Goal: Task Accomplishment & Management: Manage account settings

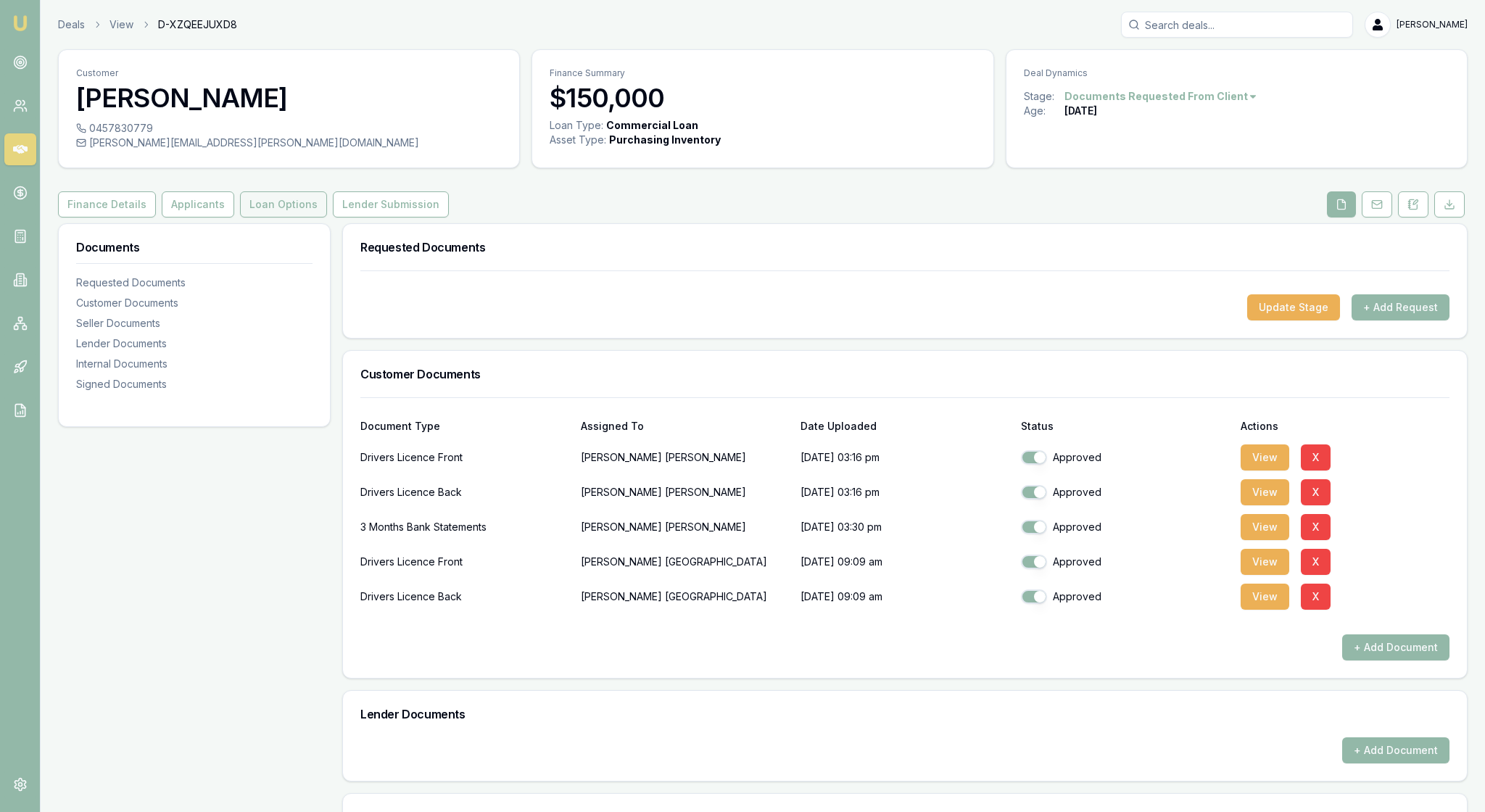
click at [326, 218] on button "Loan Options" at bounding box center [284, 204] width 87 height 26
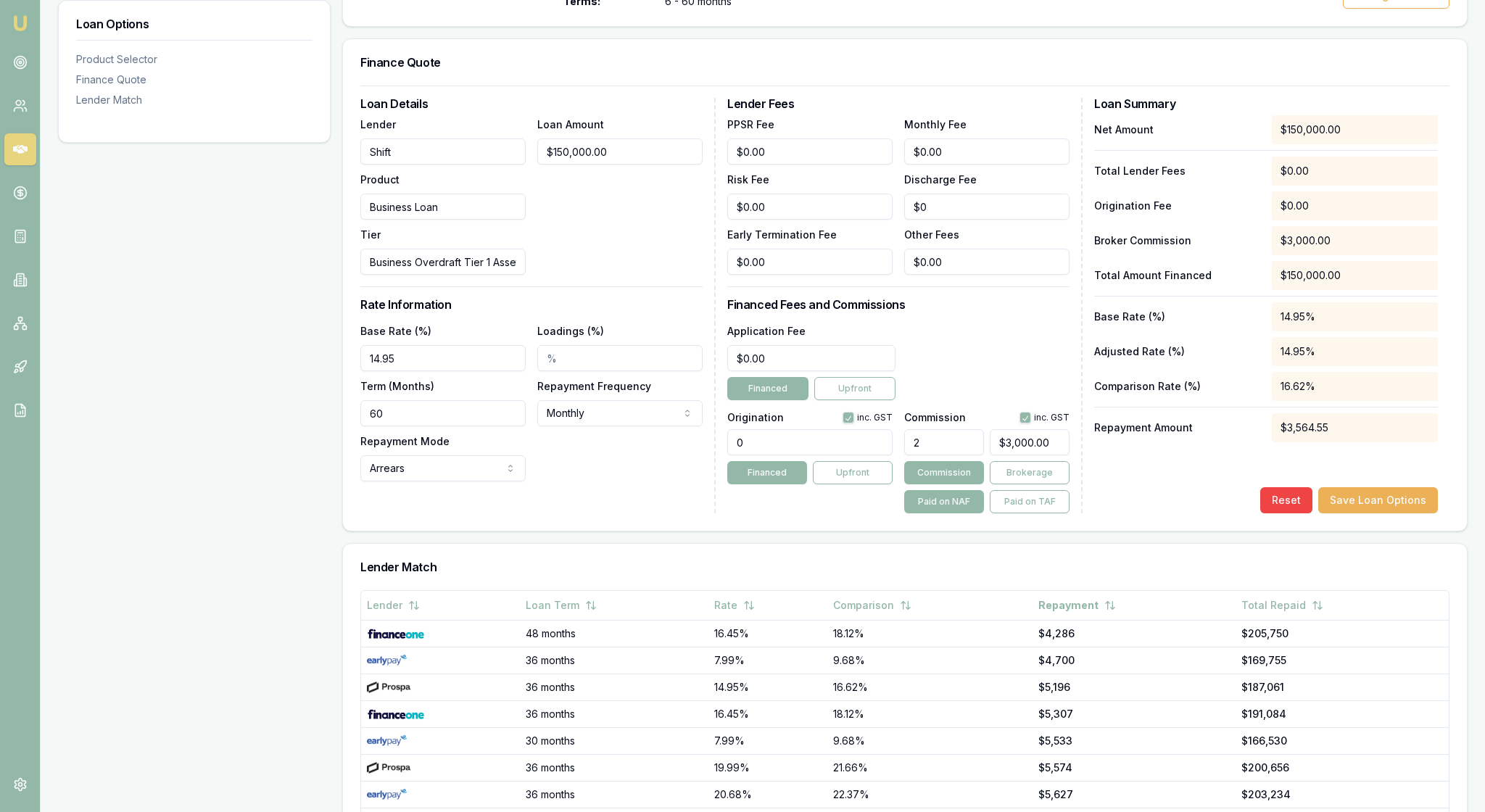
scroll to position [359, 0]
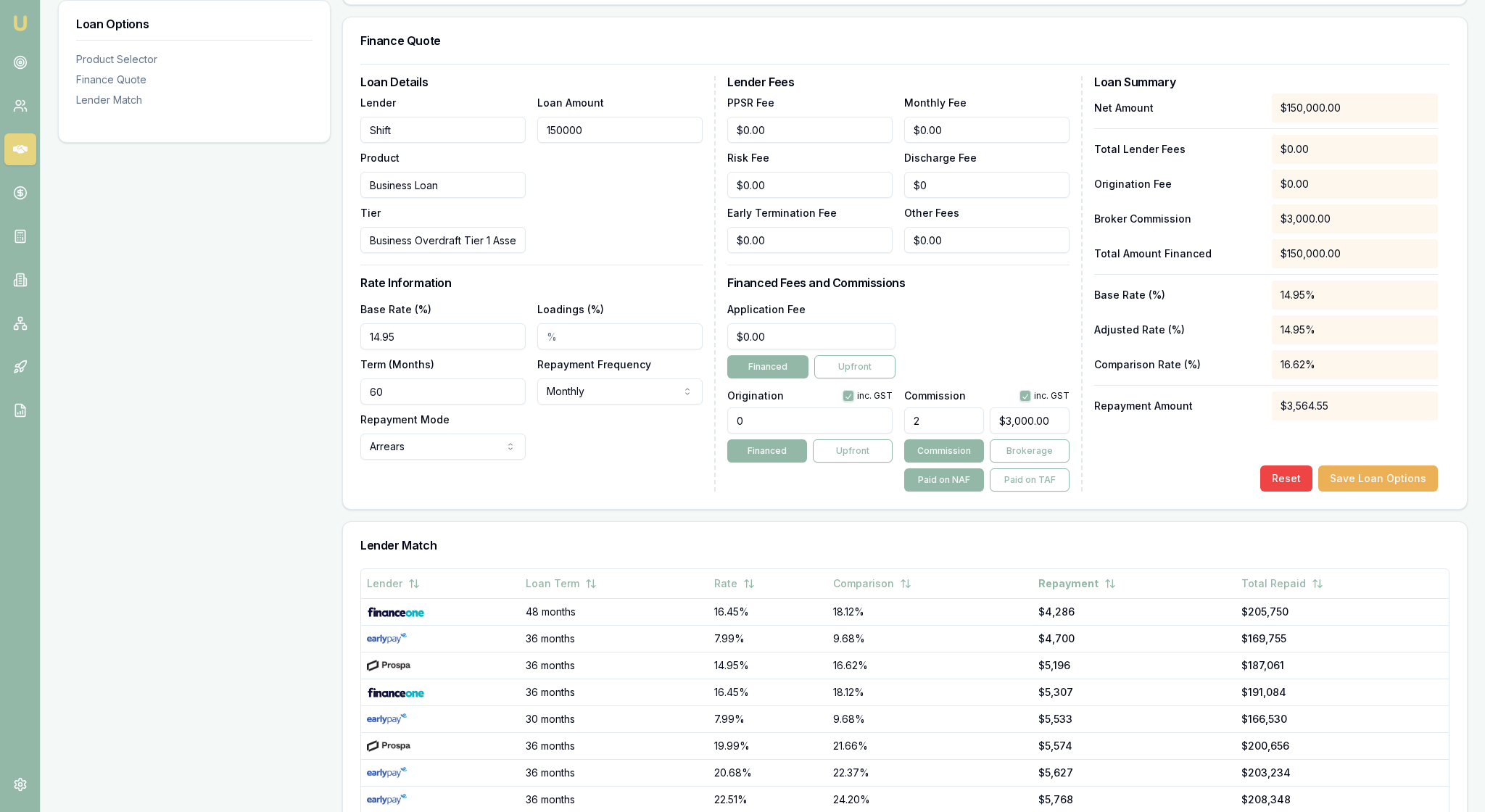
drag, startPoint x: 639, startPoint y: 196, endPoint x: 546, endPoint y: 196, distance: 93.0
click at [546, 142] on input "150000" at bounding box center [620, 129] width 165 height 26
type input "1"
type input "$0.02"
type input "10"
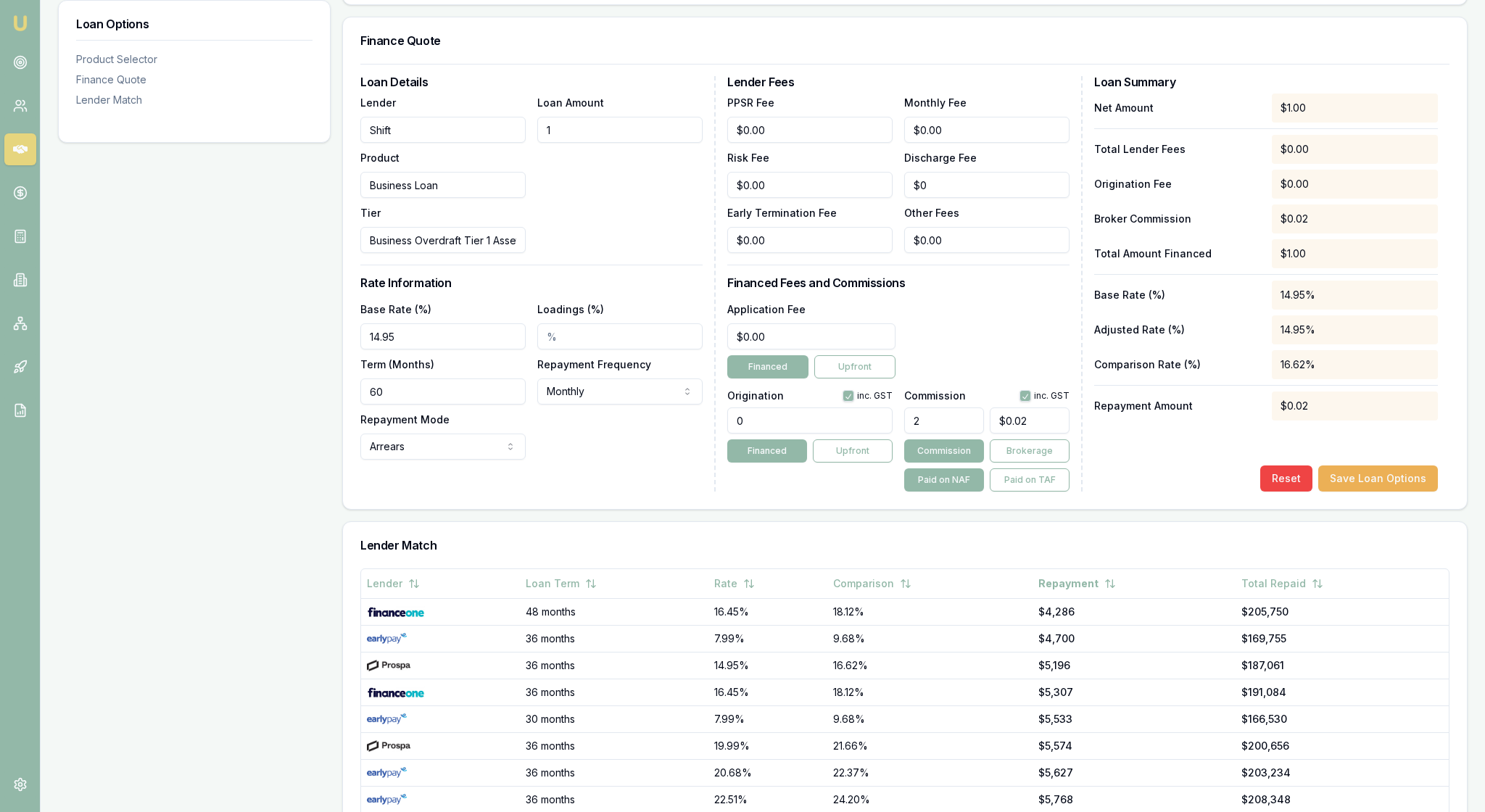
type input "$0.20"
type input "100"
type input "$2.00"
type input "1000"
type input "$20.00"
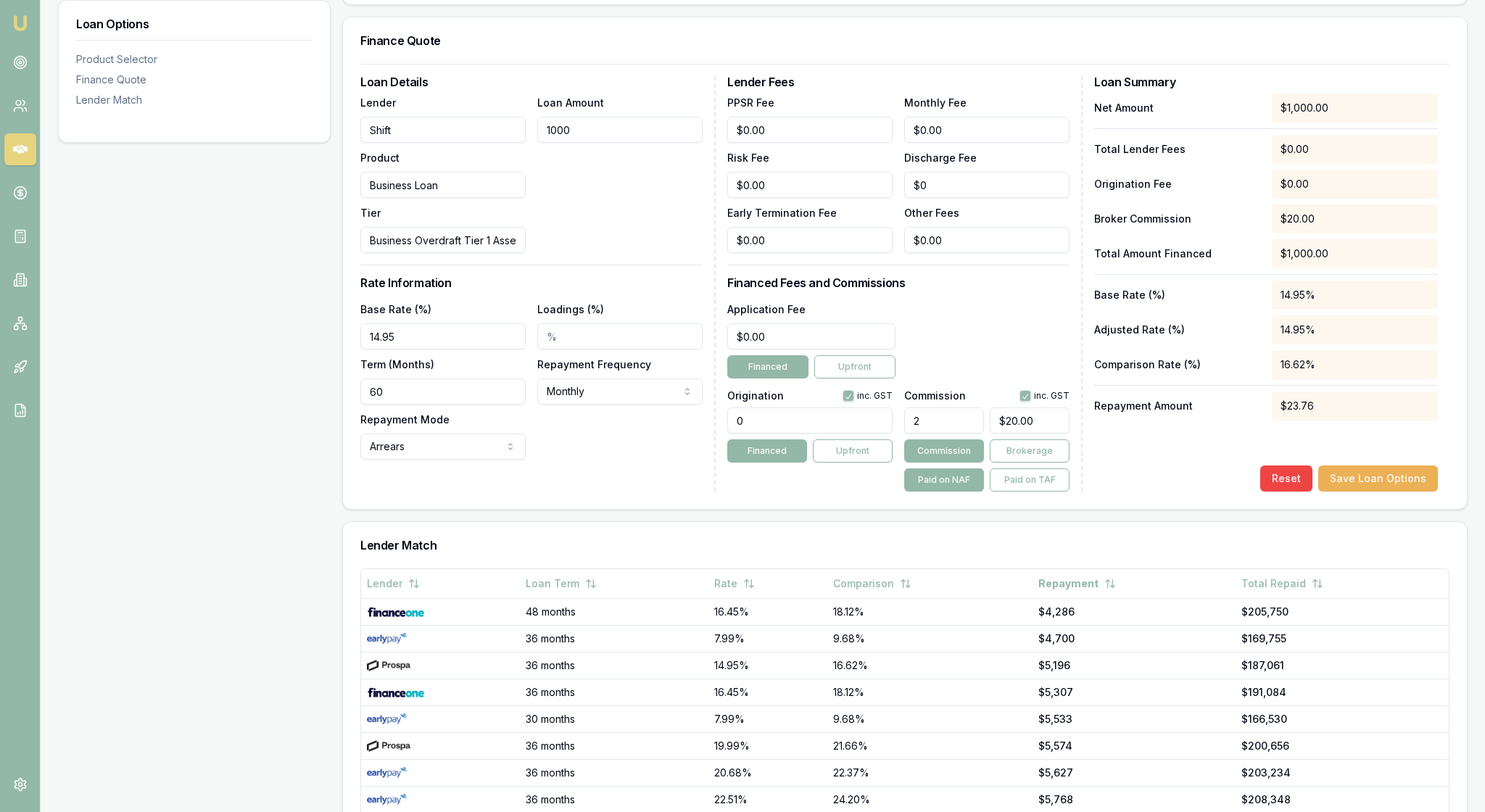
type input "10000"
type input "$200.00"
type input "100000"
type input "$2,000.00"
click at [676, 253] on div "Loan Amount $100,000.00" at bounding box center [620, 173] width 165 height 159
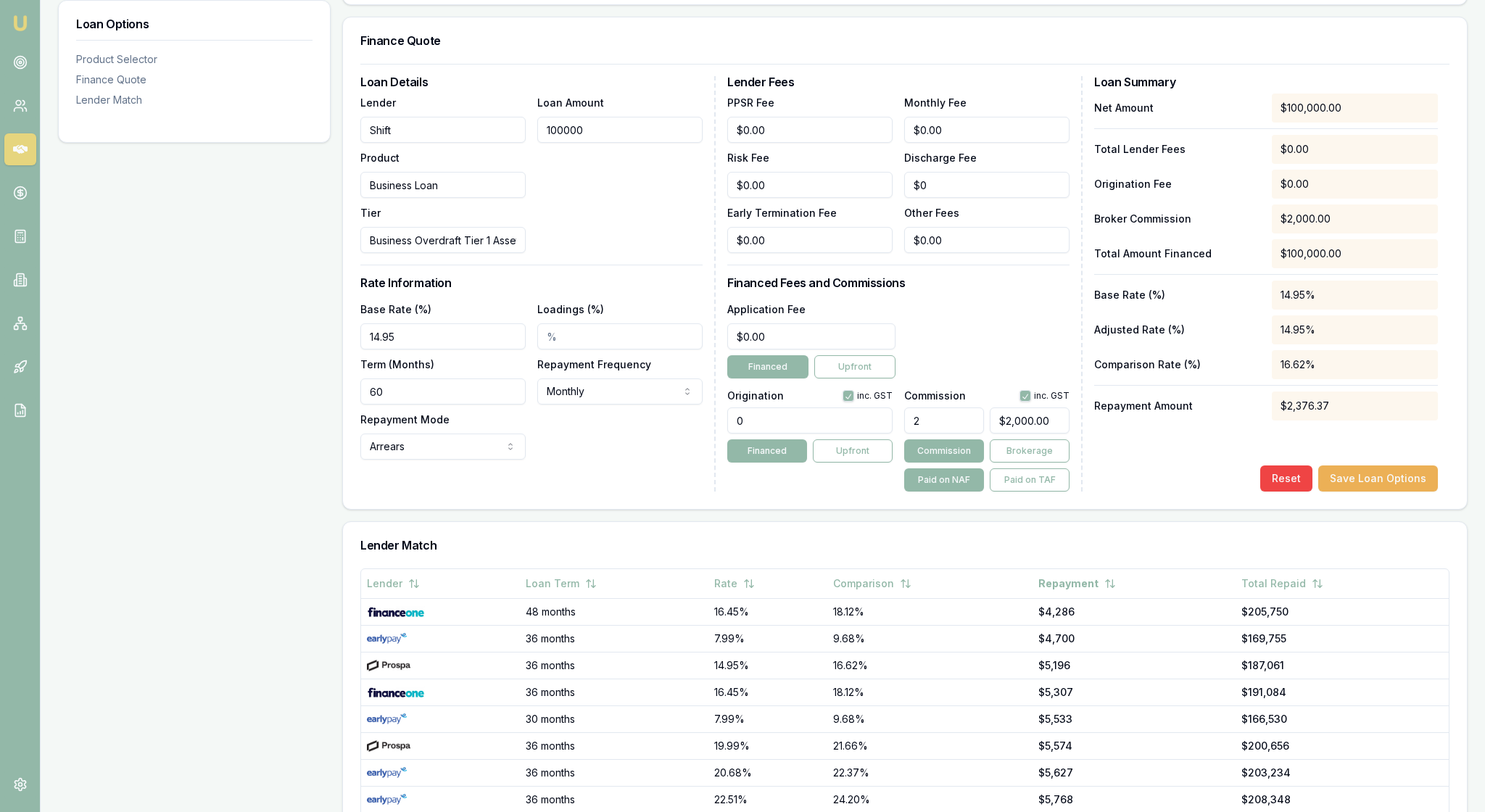
drag, startPoint x: 639, startPoint y: 190, endPoint x: 537, endPoint y: 184, distance: 102.2
click at [537, 184] on div "Lender Shift Product Business Loan Tier Business Overdraft Tier 1 Asset Backed …" at bounding box center [532, 173] width 343 height 159
type input "1"
type input "$0.02"
type input "15"
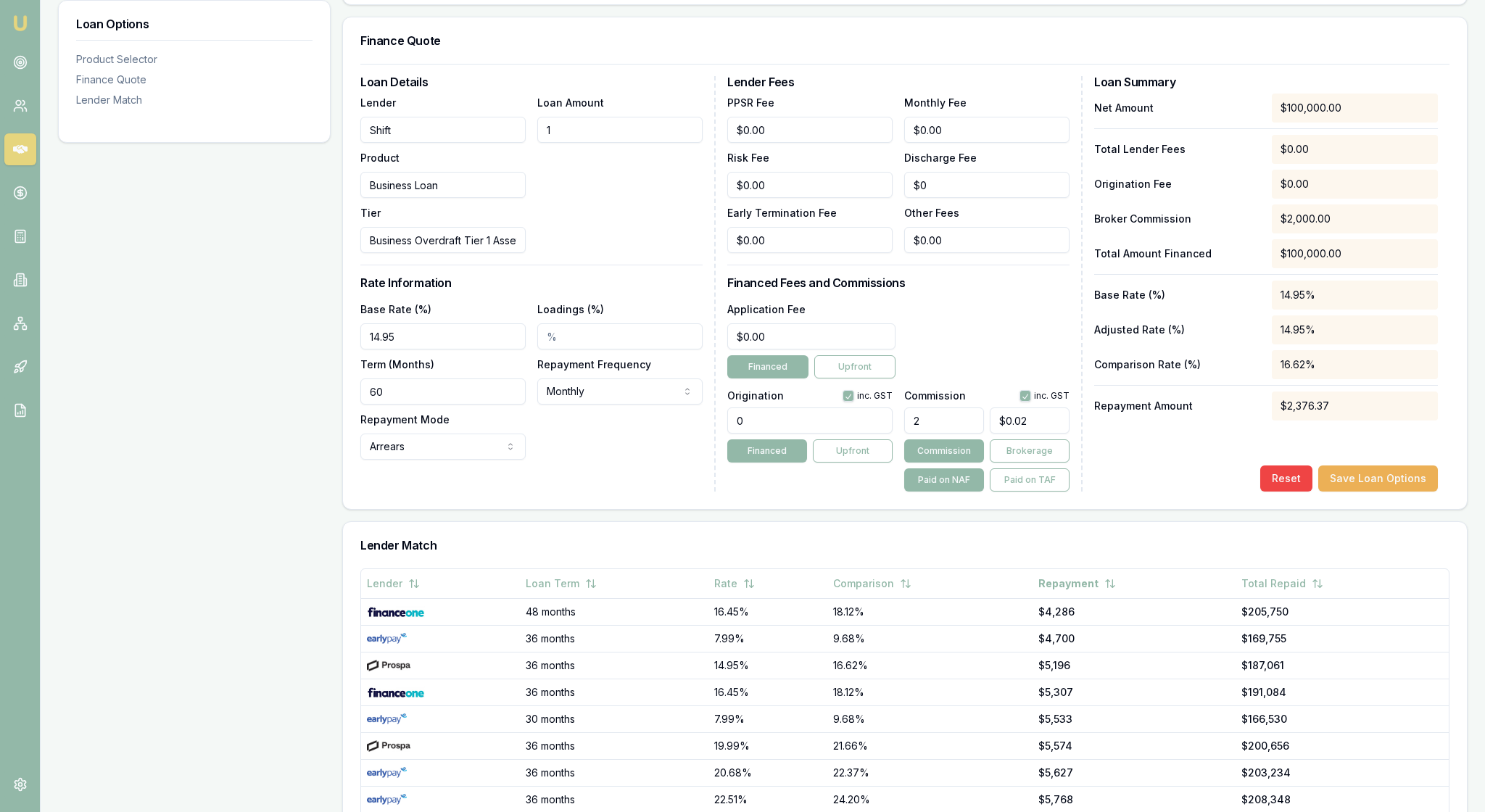
type input "$0.30"
type input "150"
type input "$3.00"
type input "1500"
type input "$30.00"
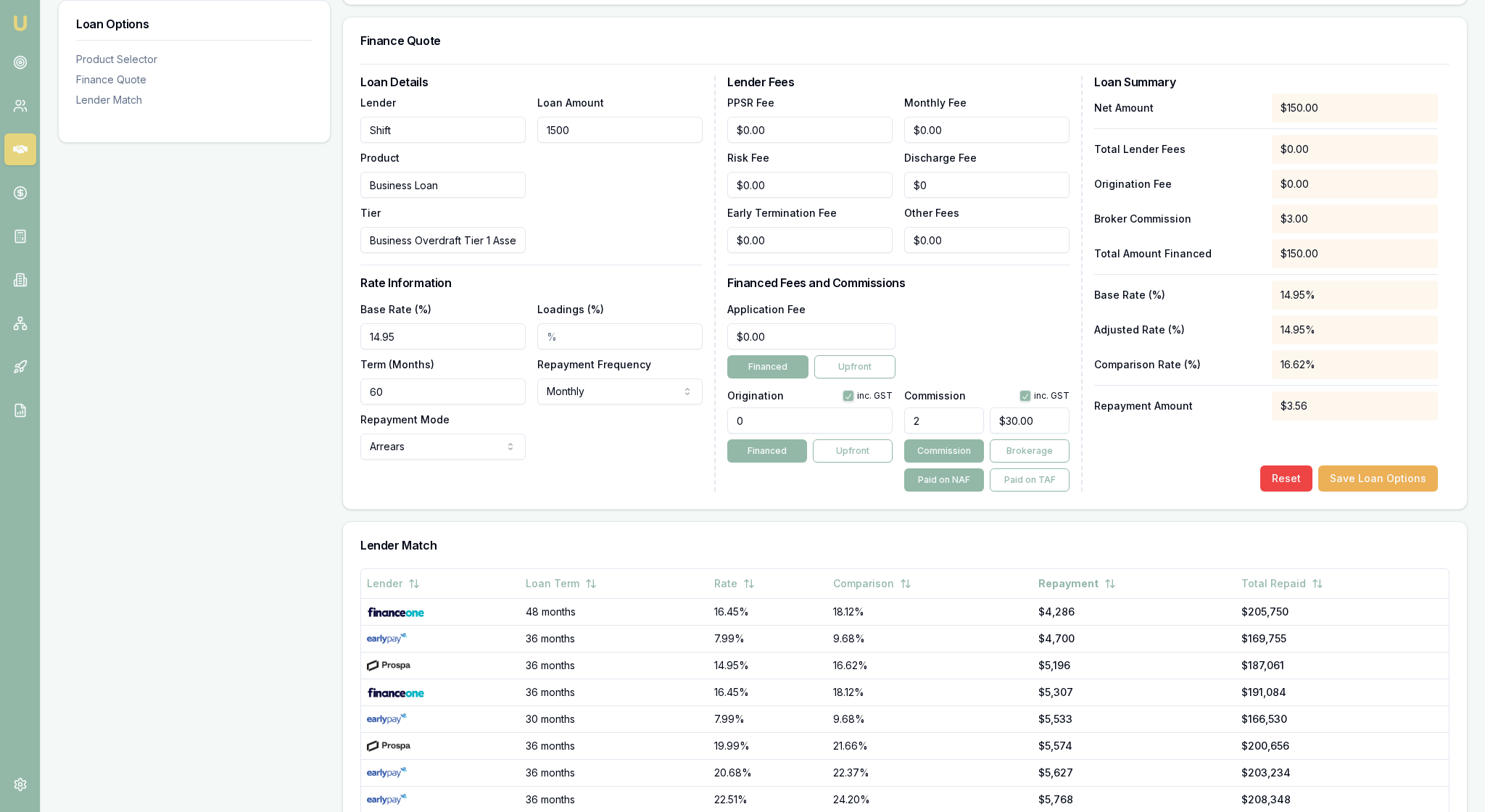
type input "15000"
type input "$300.00"
type input "150000"
type input "$3,000.00"
type input "$150,000.00"
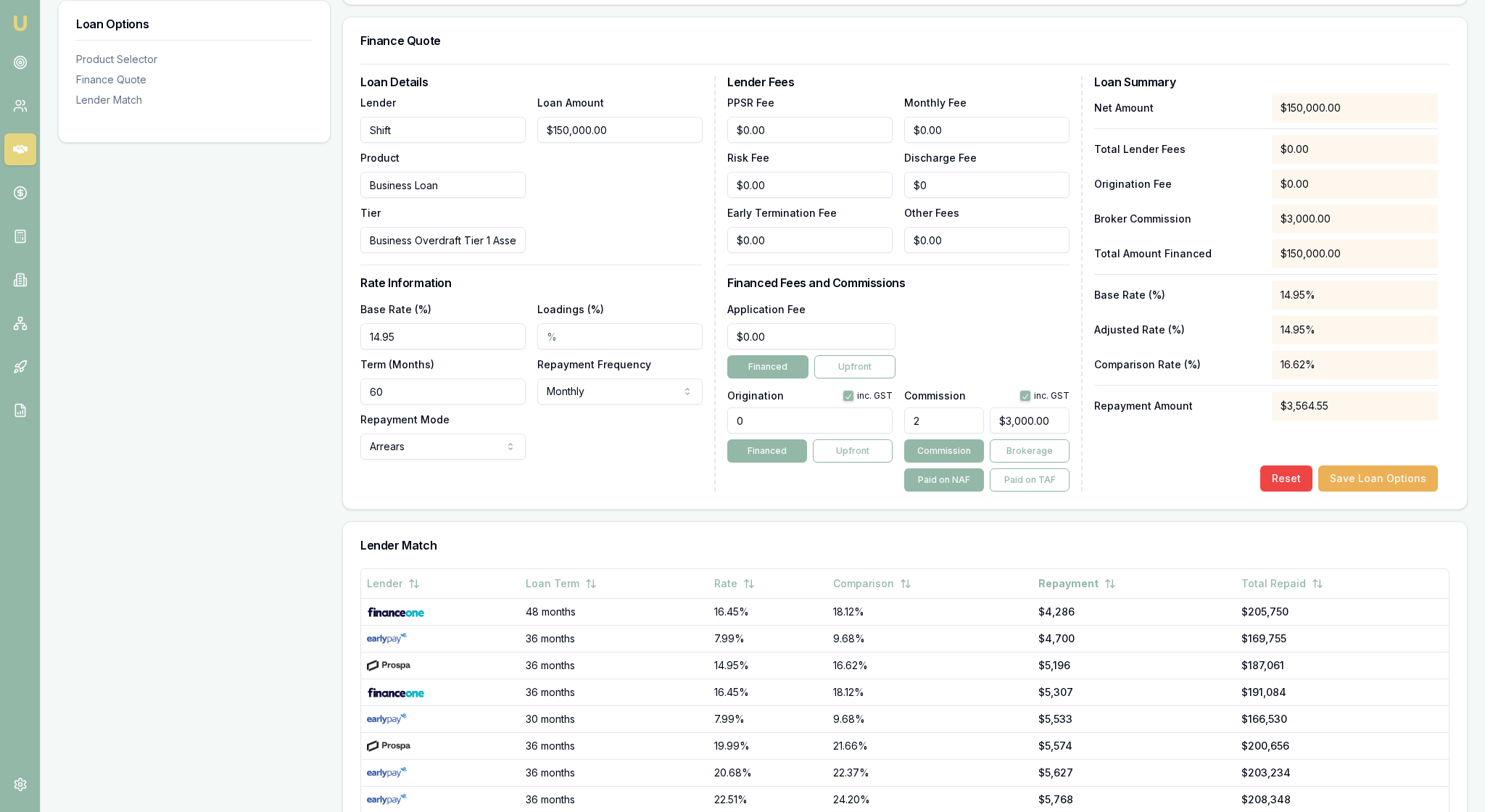
click at [642, 63] on div "Finance Quote" at bounding box center [905, 41] width 1124 height 47
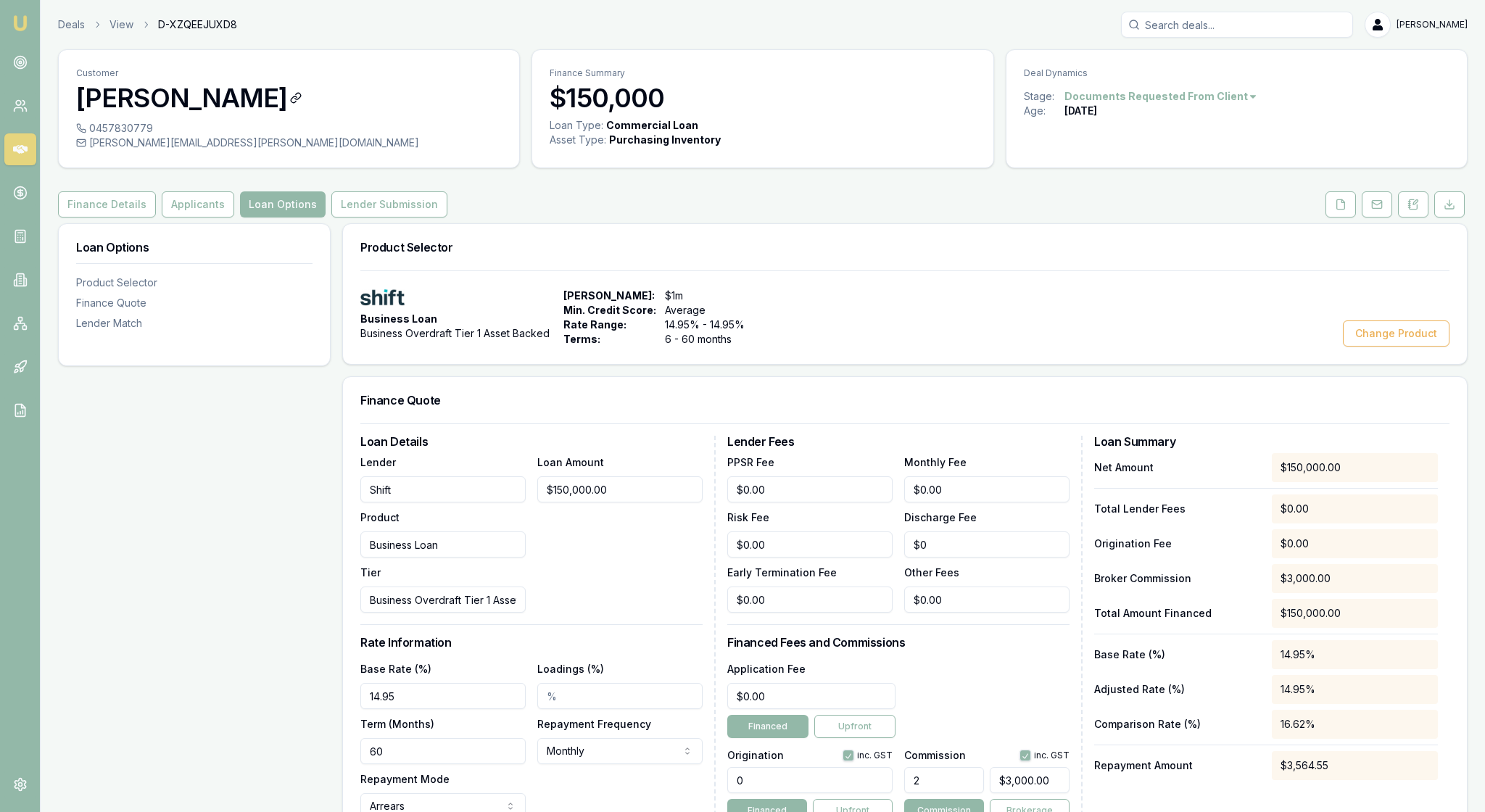
scroll to position [0, 0]
click at [27, 66] on icon at bounding box center [21, 63] width 15 height 15
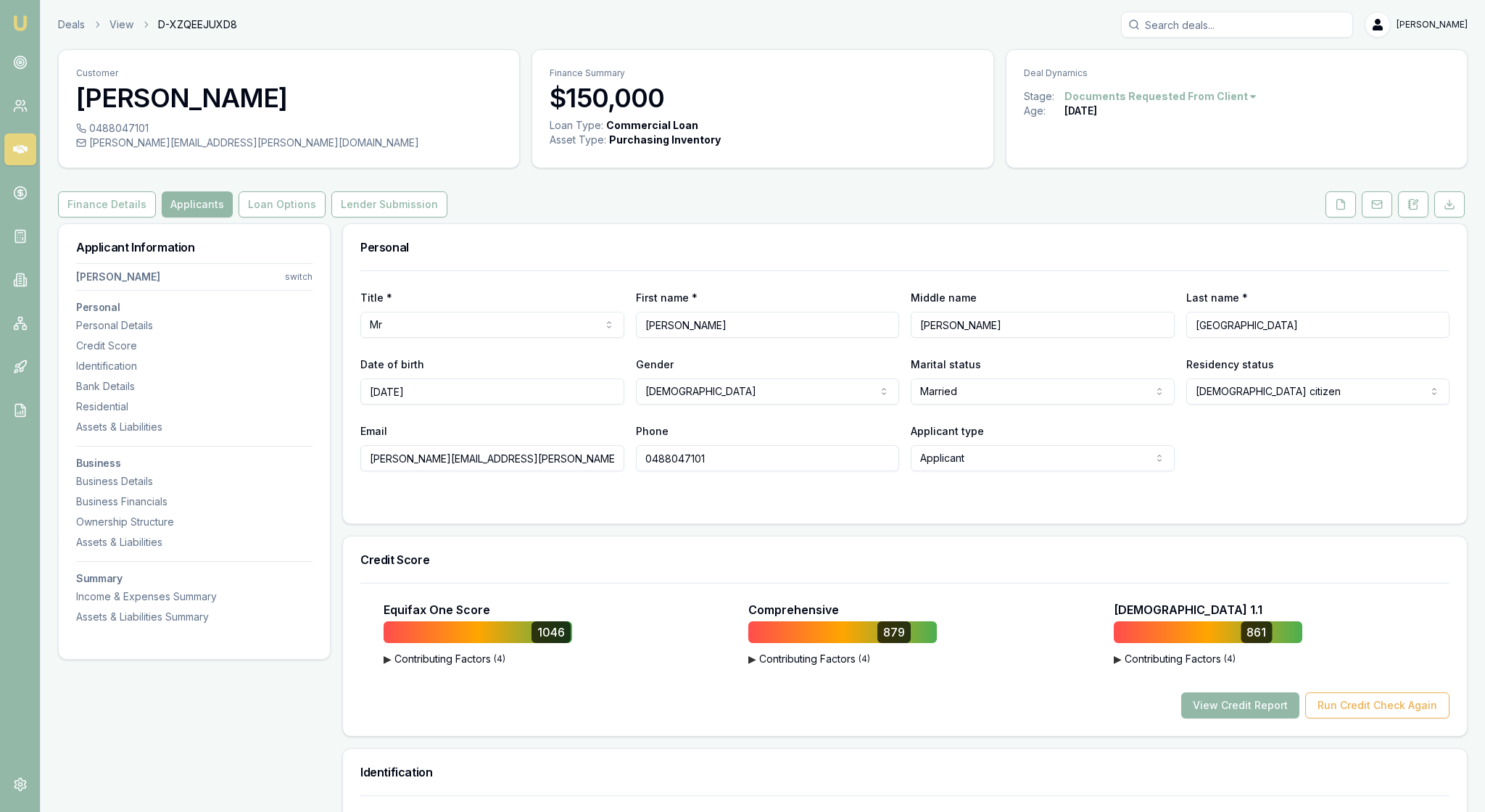
select select "MARRIED"
select select "VIC"
click at [23, 69] on icon at bounding box center [21, 63] width 15 height 15
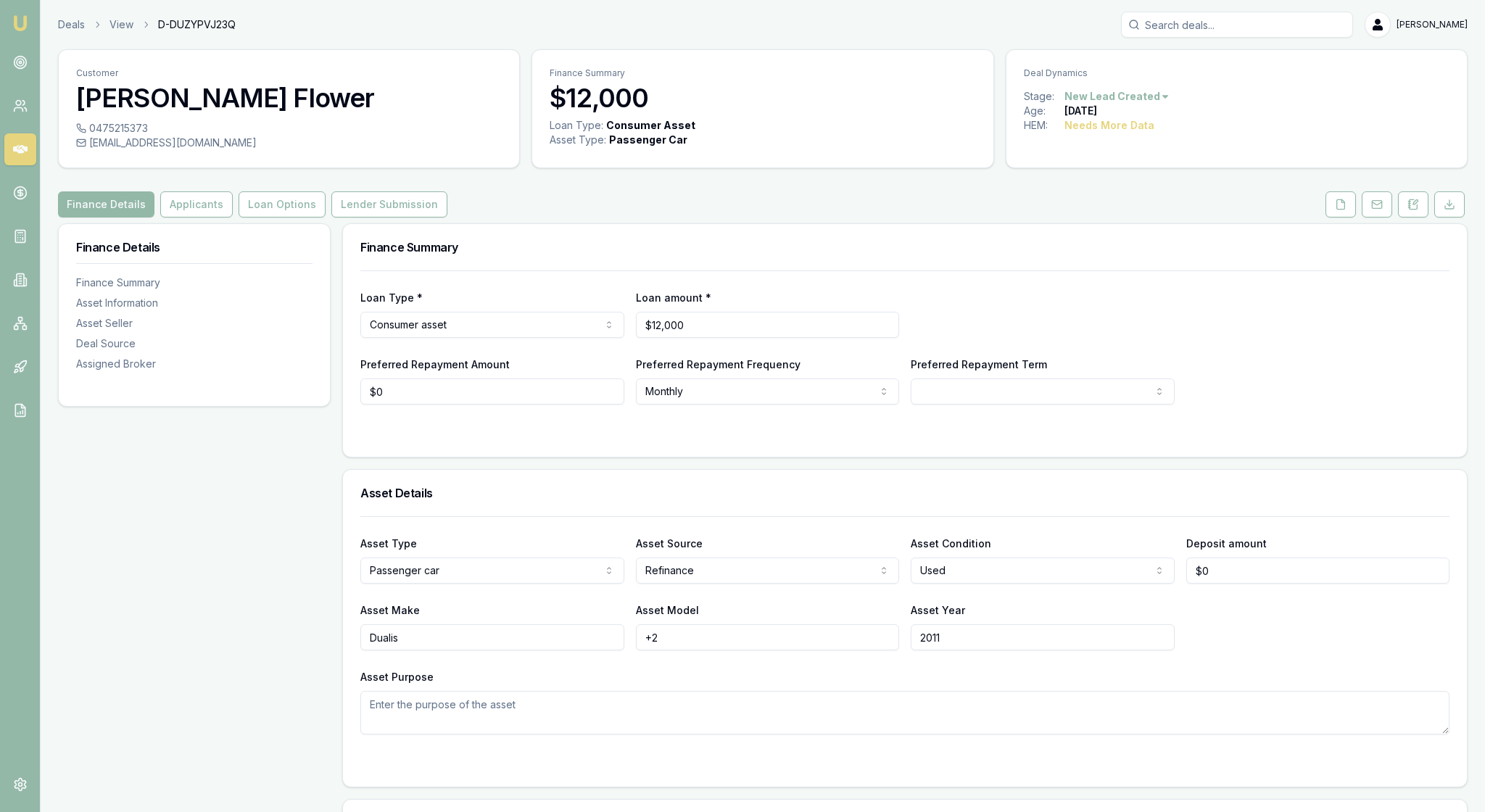
click at [702, 218] on div "Finance Details Applicants Loan Options Lender Submission" at bounding box center [763, 204] width 1410 height 26
click at [1407, 210] on icon at bounding box center [1413, 204] width 12 height 12
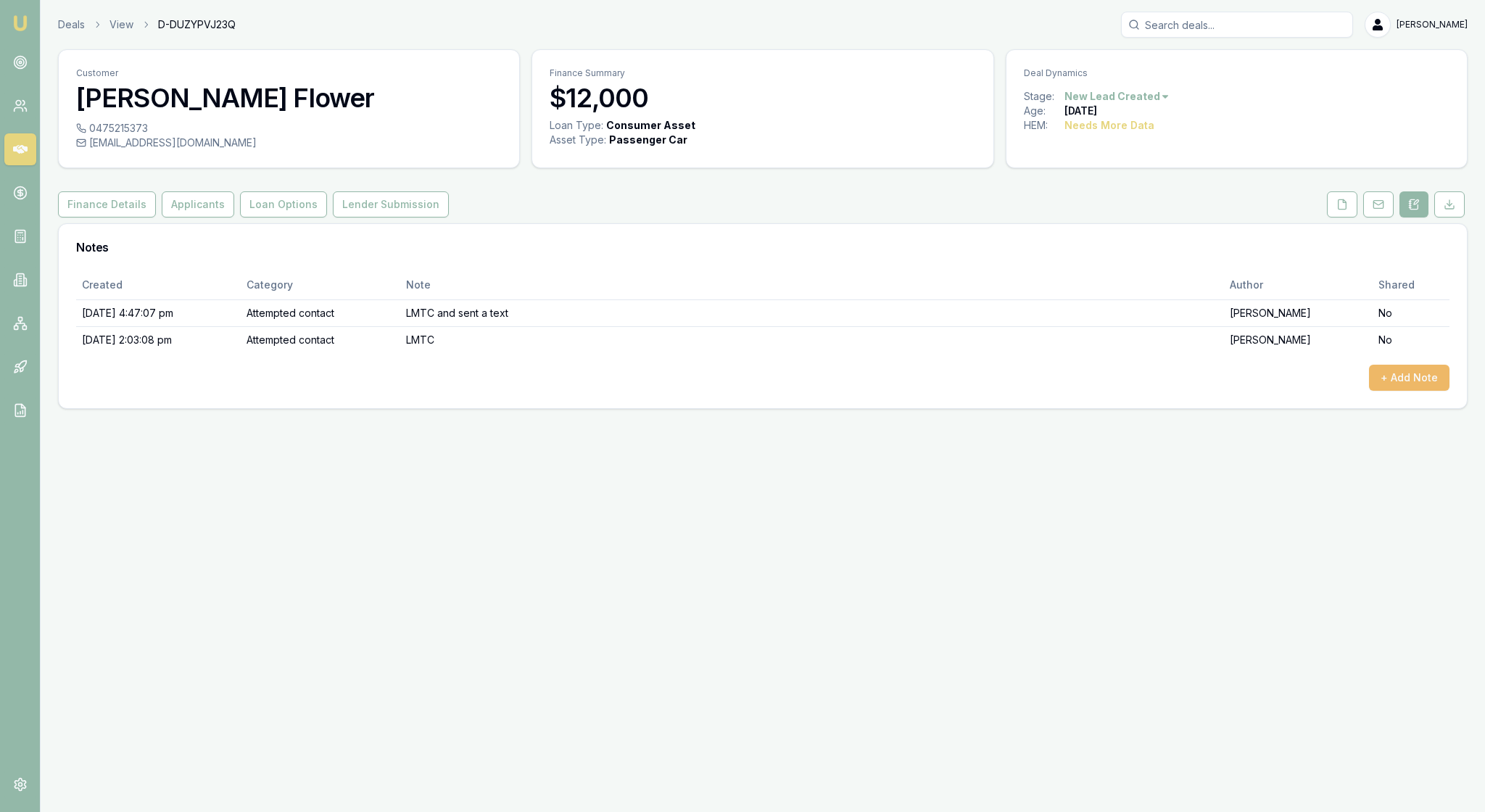
click at [1382, 390] on button "+ Add Note" at bounding box center [1409, 377] width 80 height 26
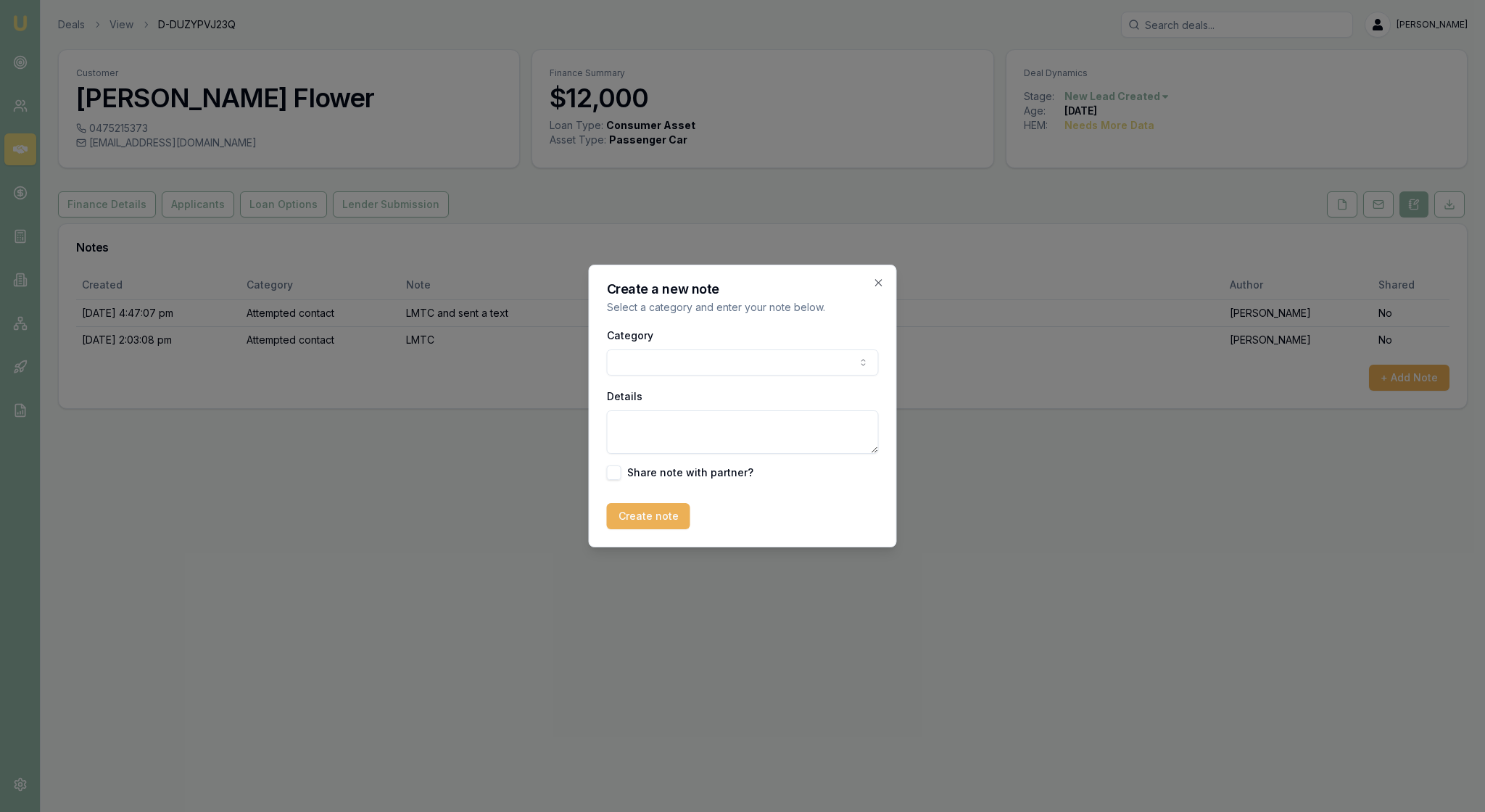
click at [863, 357] on body "Emu Broker Deals View D-DUZYPVJ23Q Rachael Connors Toggle Menu Customer Renee F…" at bounding box center [742, 406] width 1485 height 812
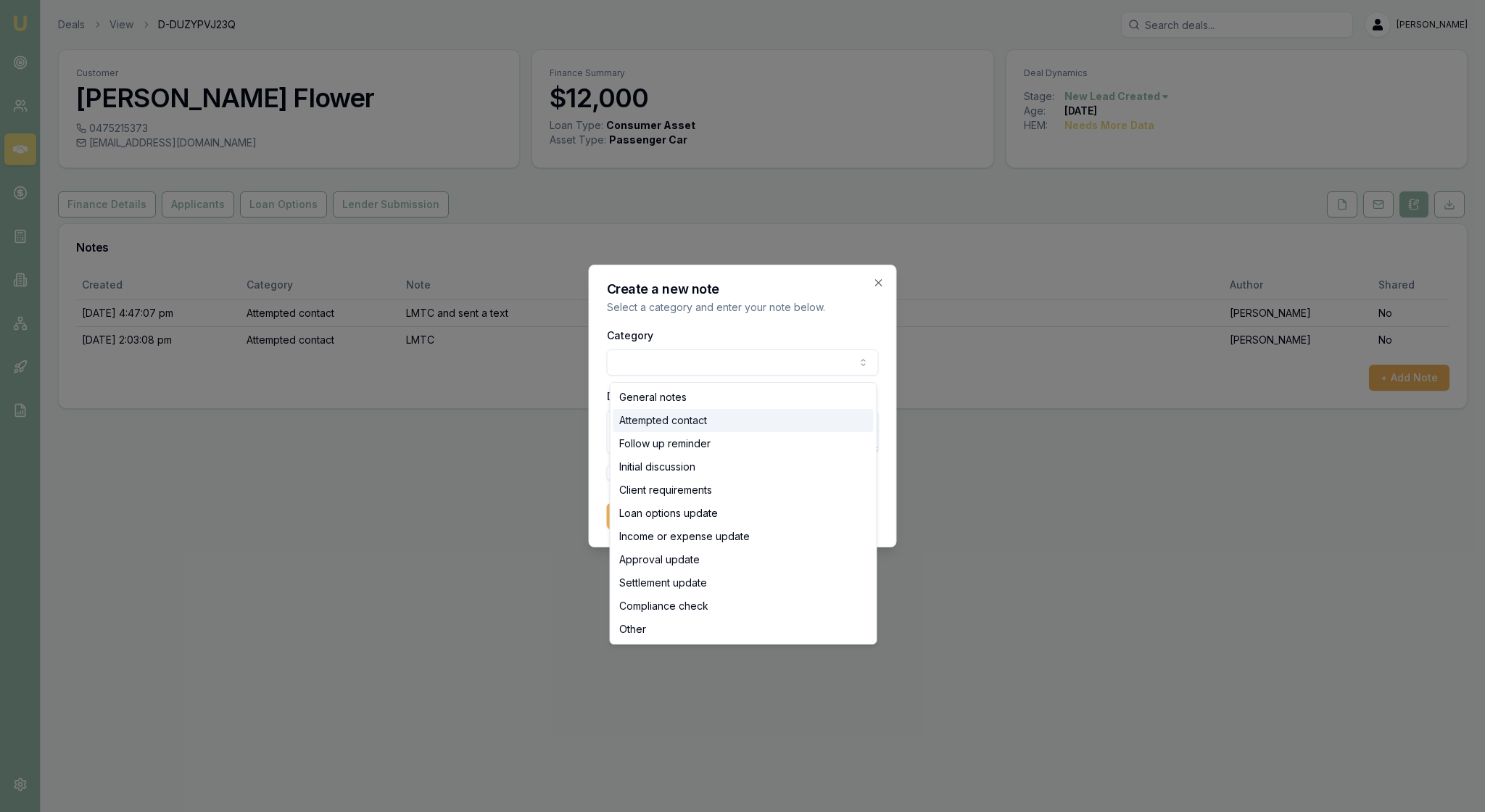
select select "ATTEMPTED_CONTACT"
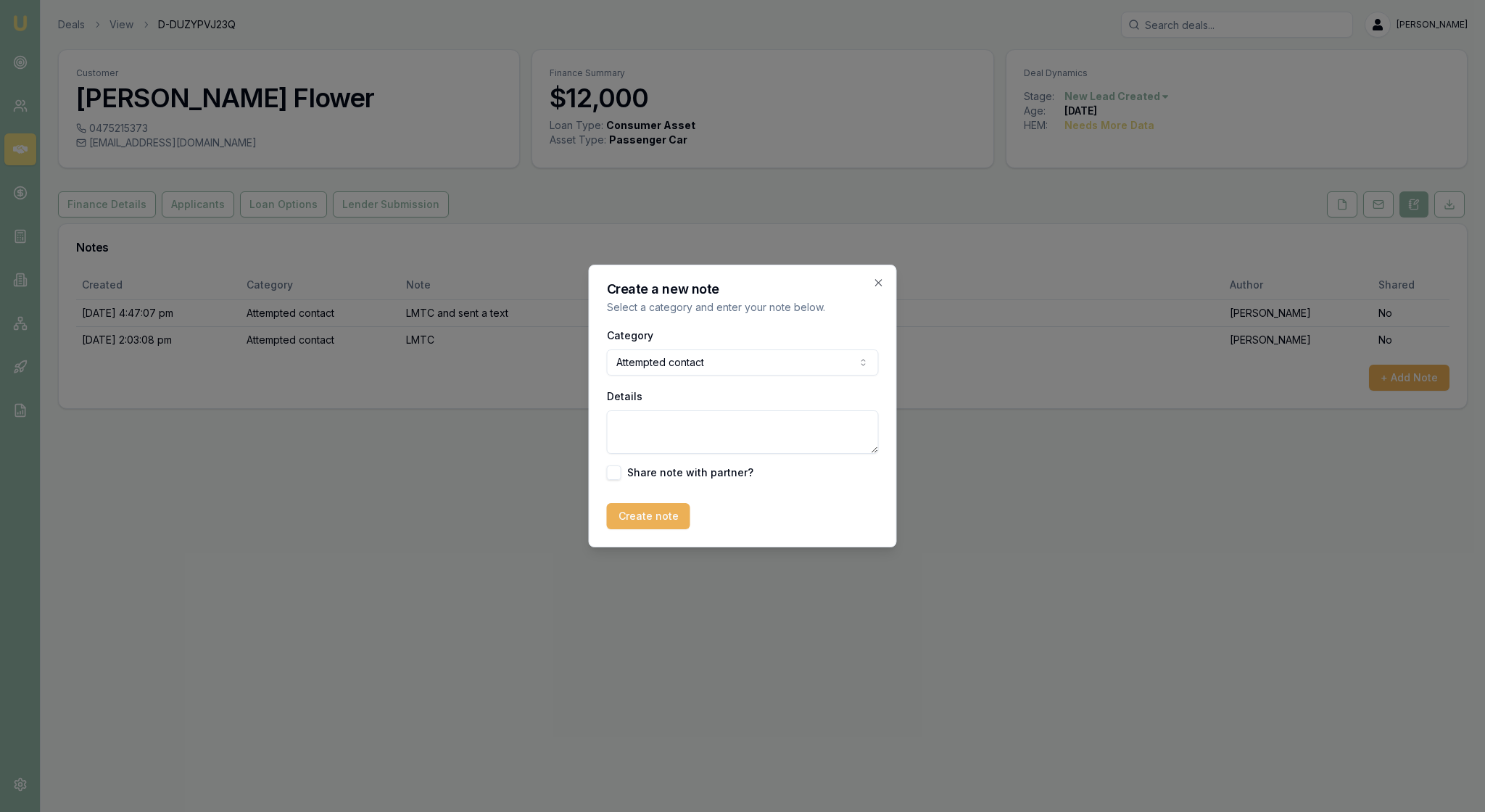
click at [677, 445] on textarea "Details" at bounding box center [743, 432] width 272 height 44
type textarea "LMTC on mobile c"
click at [685, 529] on button "Create note" at bounding box center [648, 516] width 83 height 26
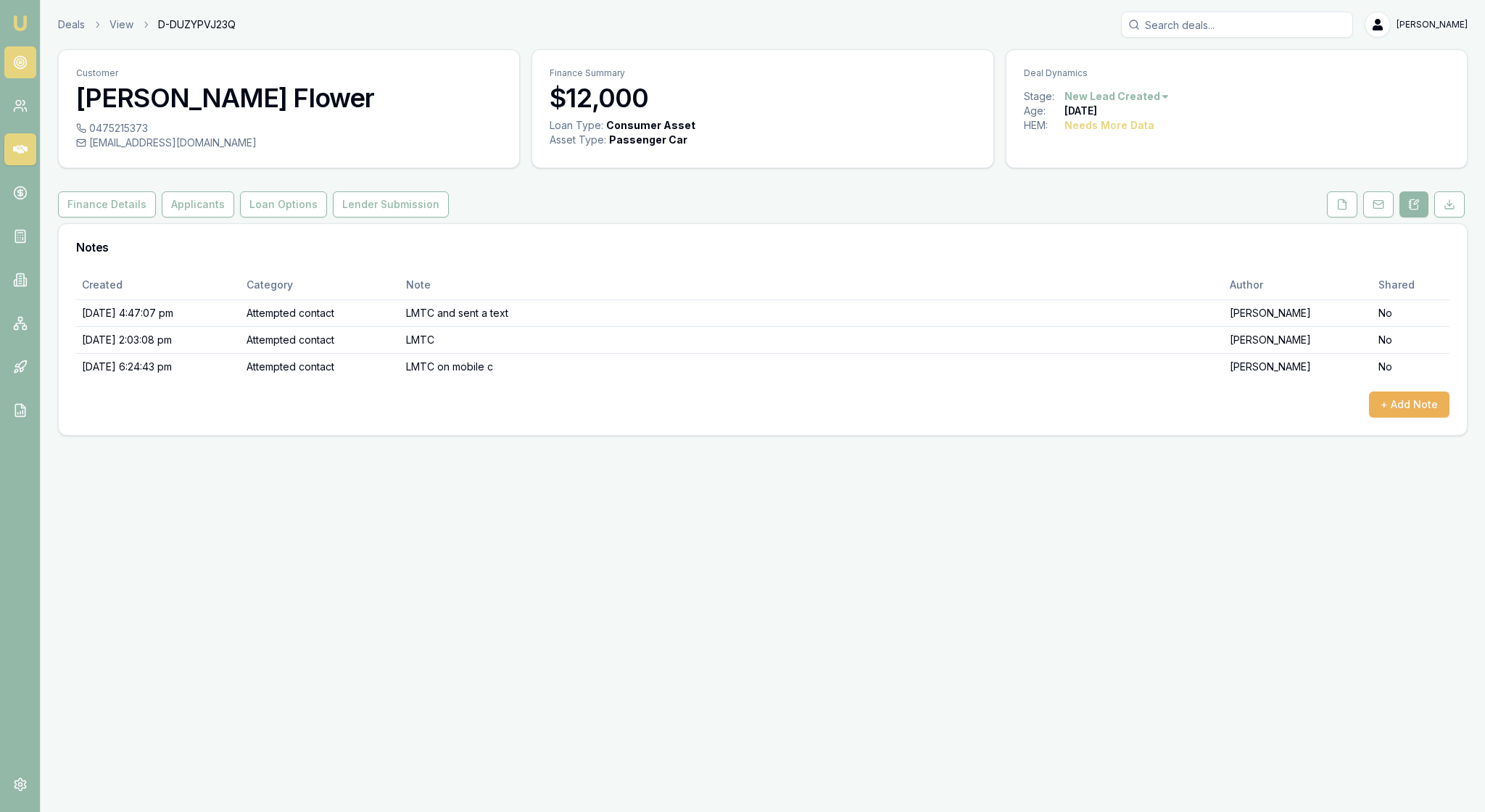
click at [18, 68] on icon at bounding box center [21, 63] width 15 height 15
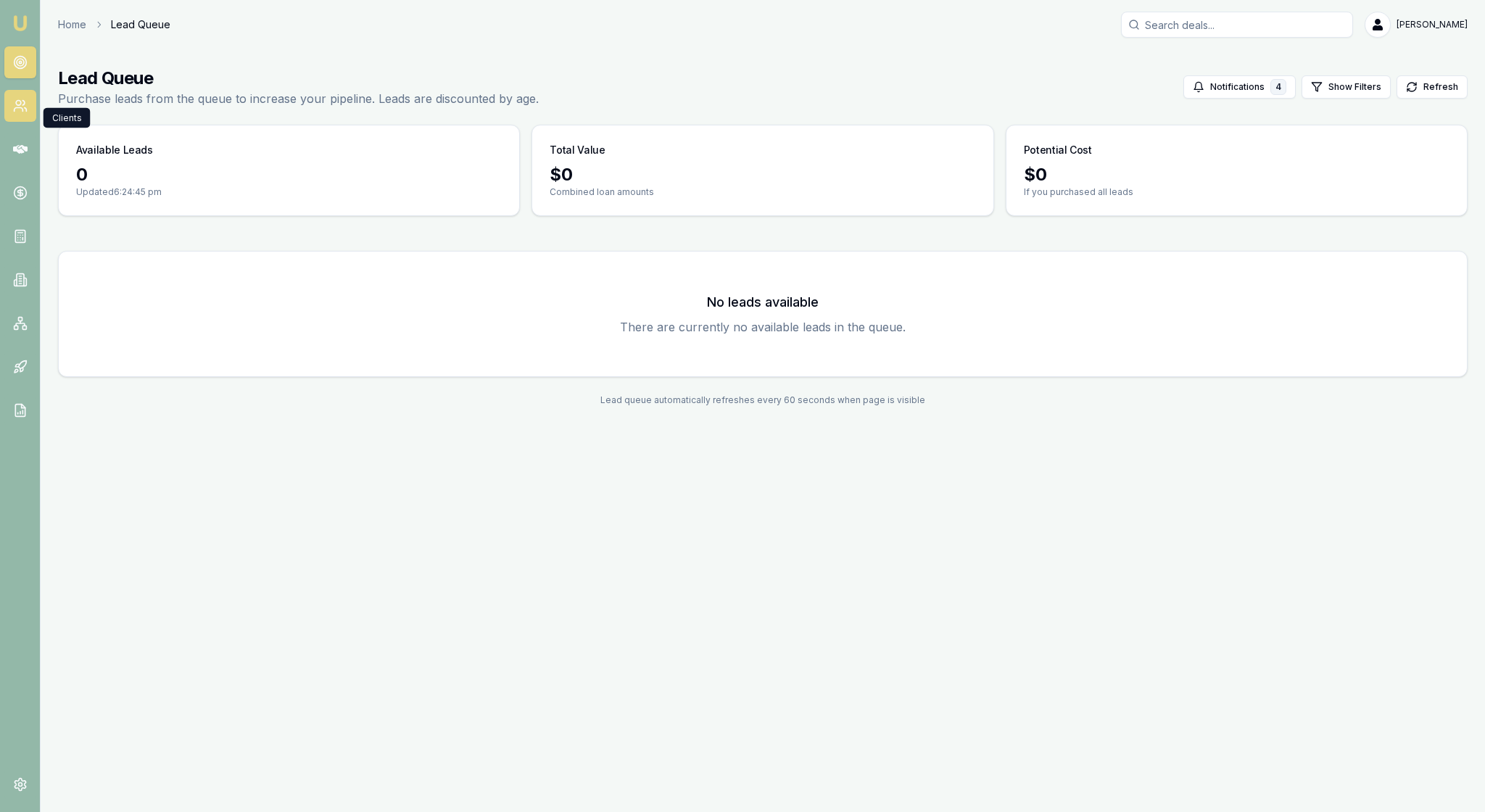
click at [27, 113] on icon at bounding box center [21, 106] width 15 height 15
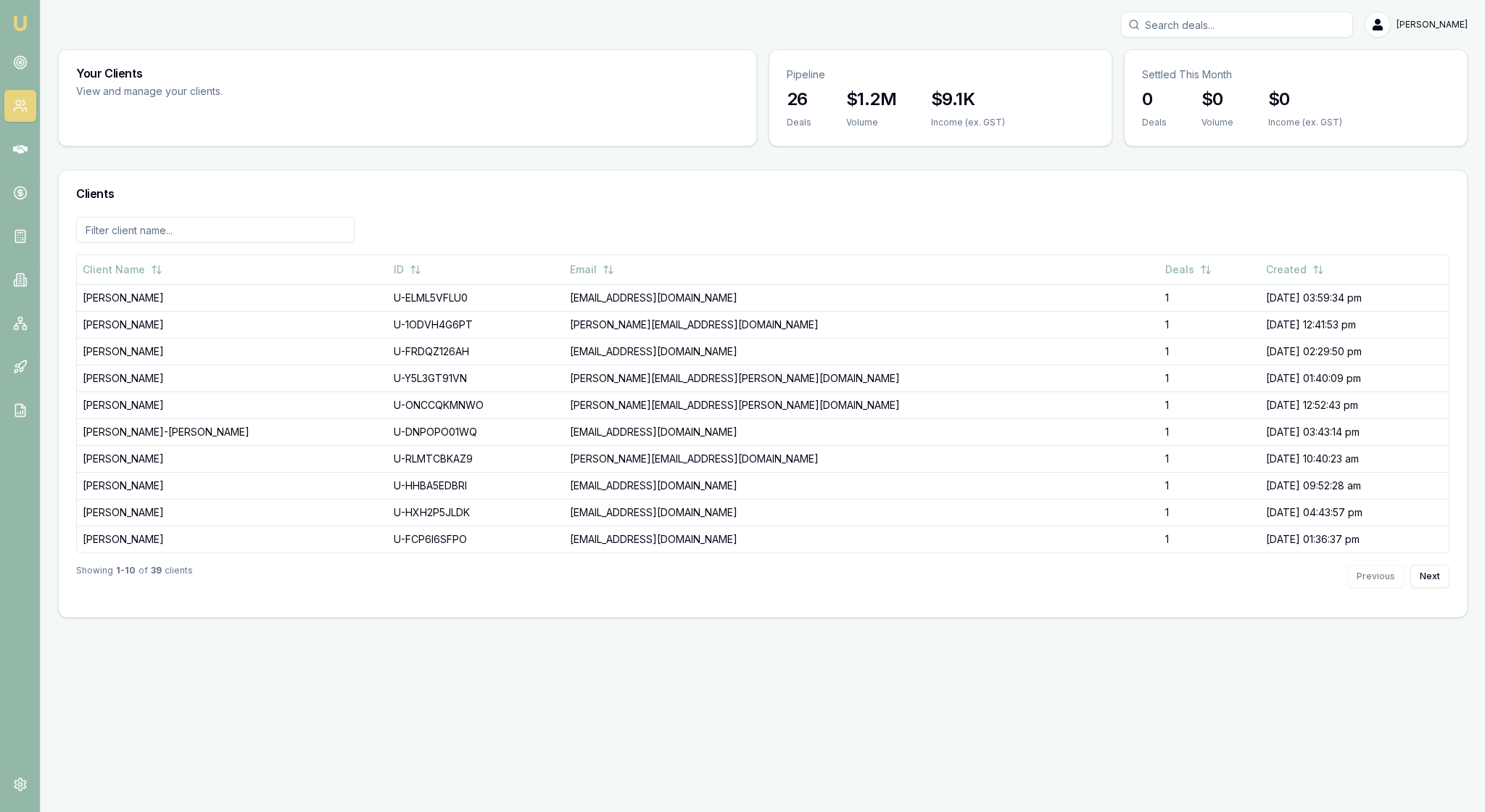
click at [23, 27] on img at bounding box center [21, 24] width 18 height 18
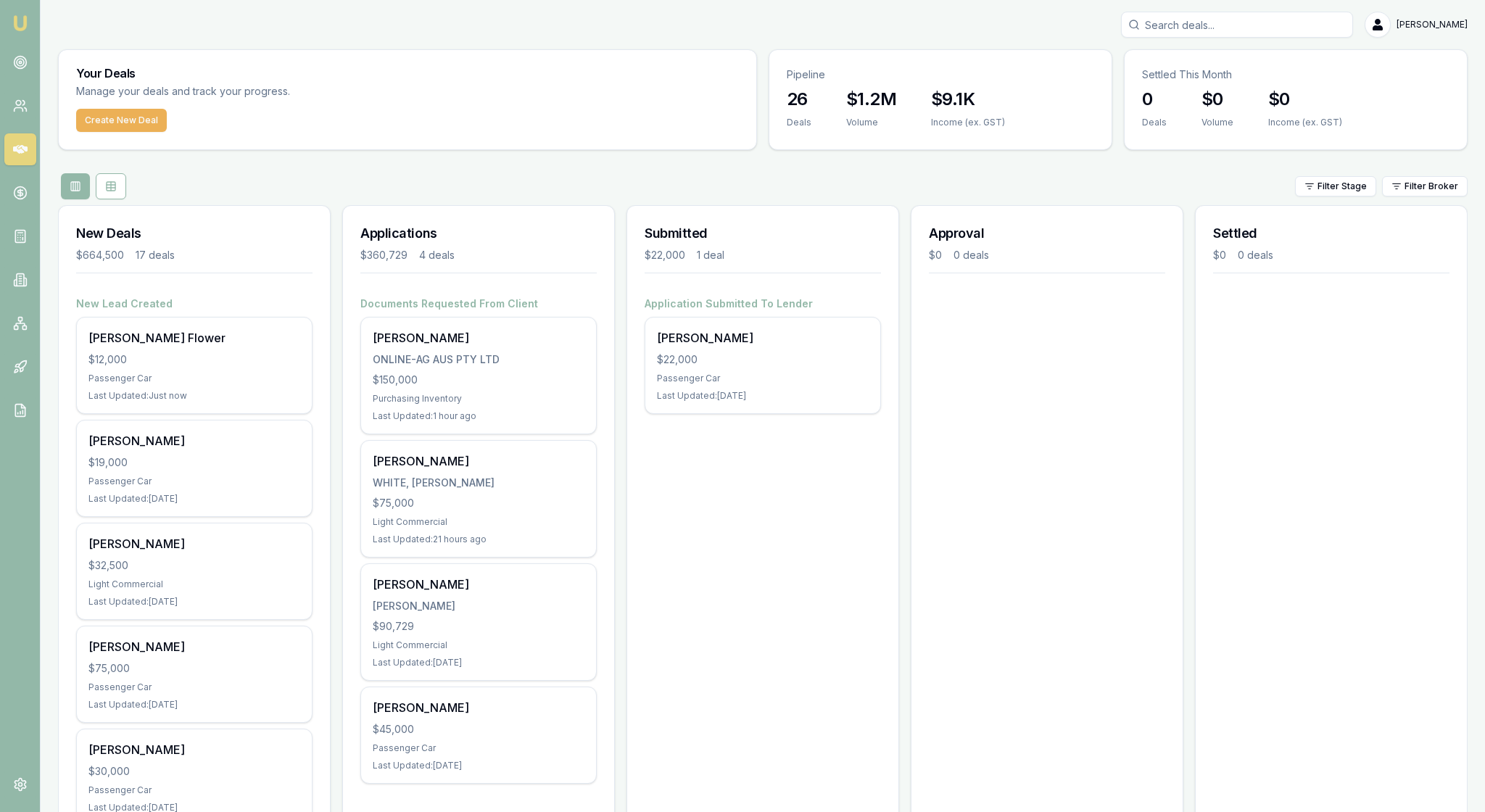
click at [268, 244] on h3 "New Deals" at bounding box center [194, 233] width 236 height 20
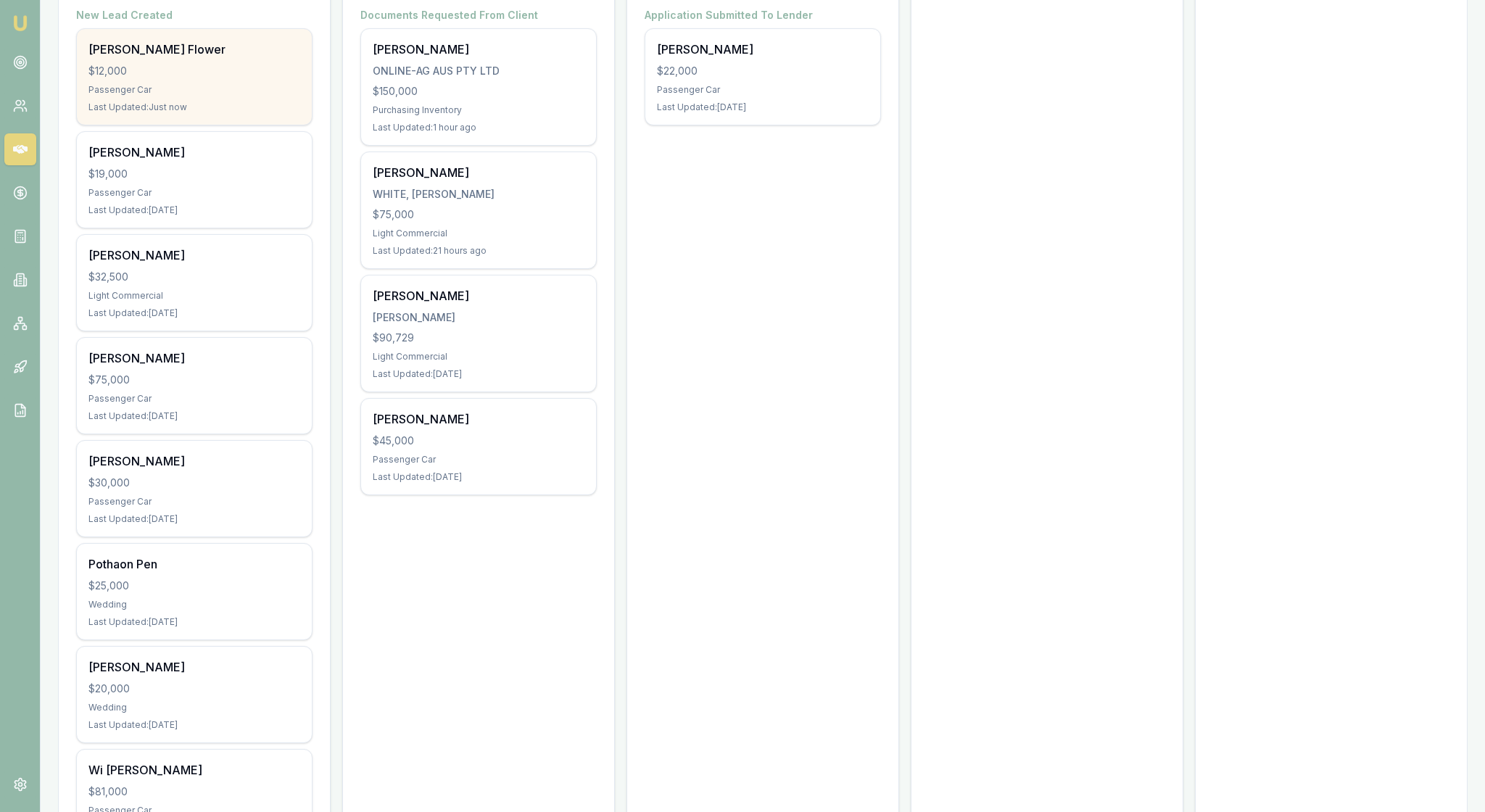
scroll to position [300, 0]
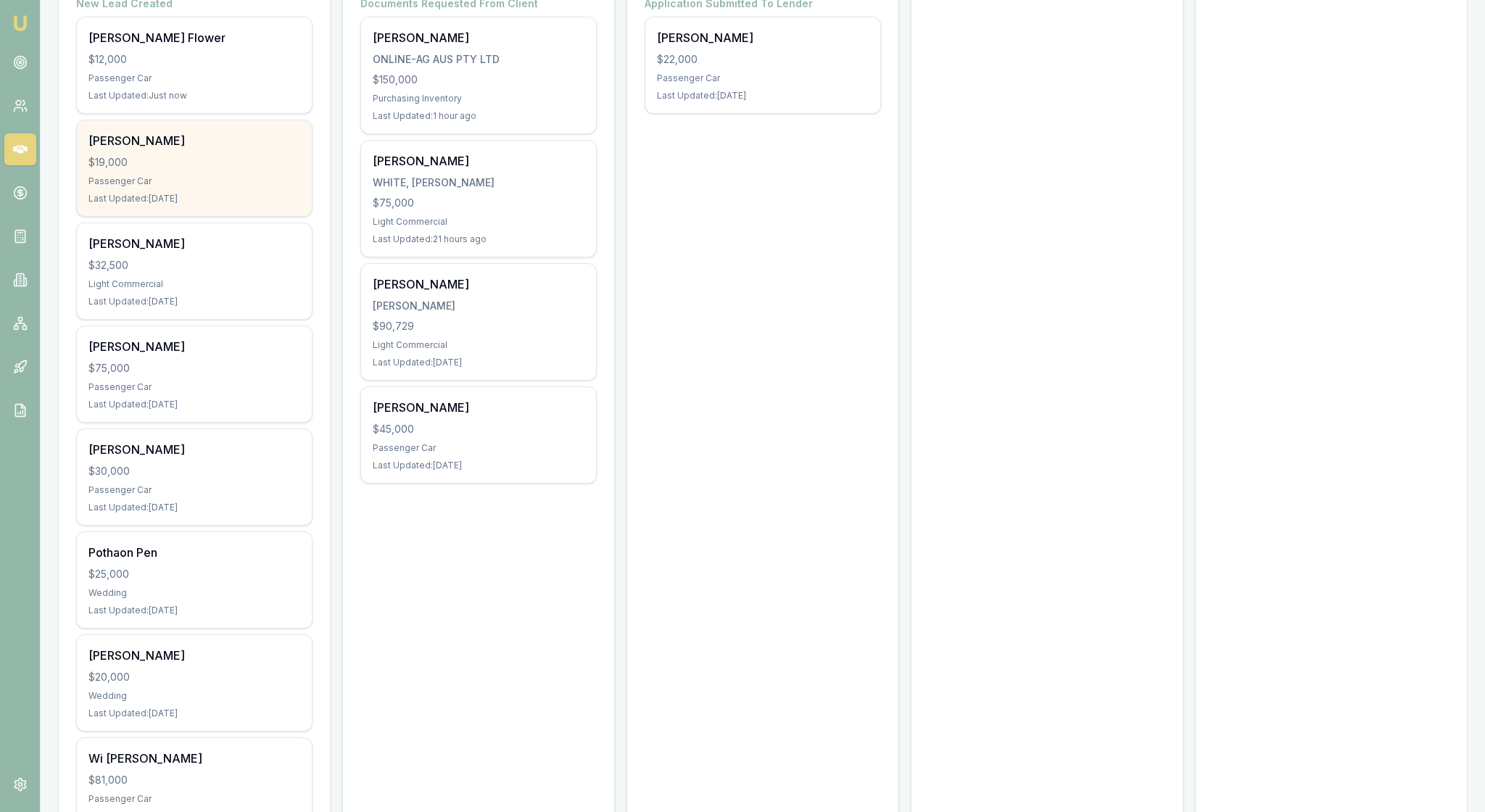
click at [264, 170] on div "$19,000" at bounding box center [194, 162] width 212 height 15
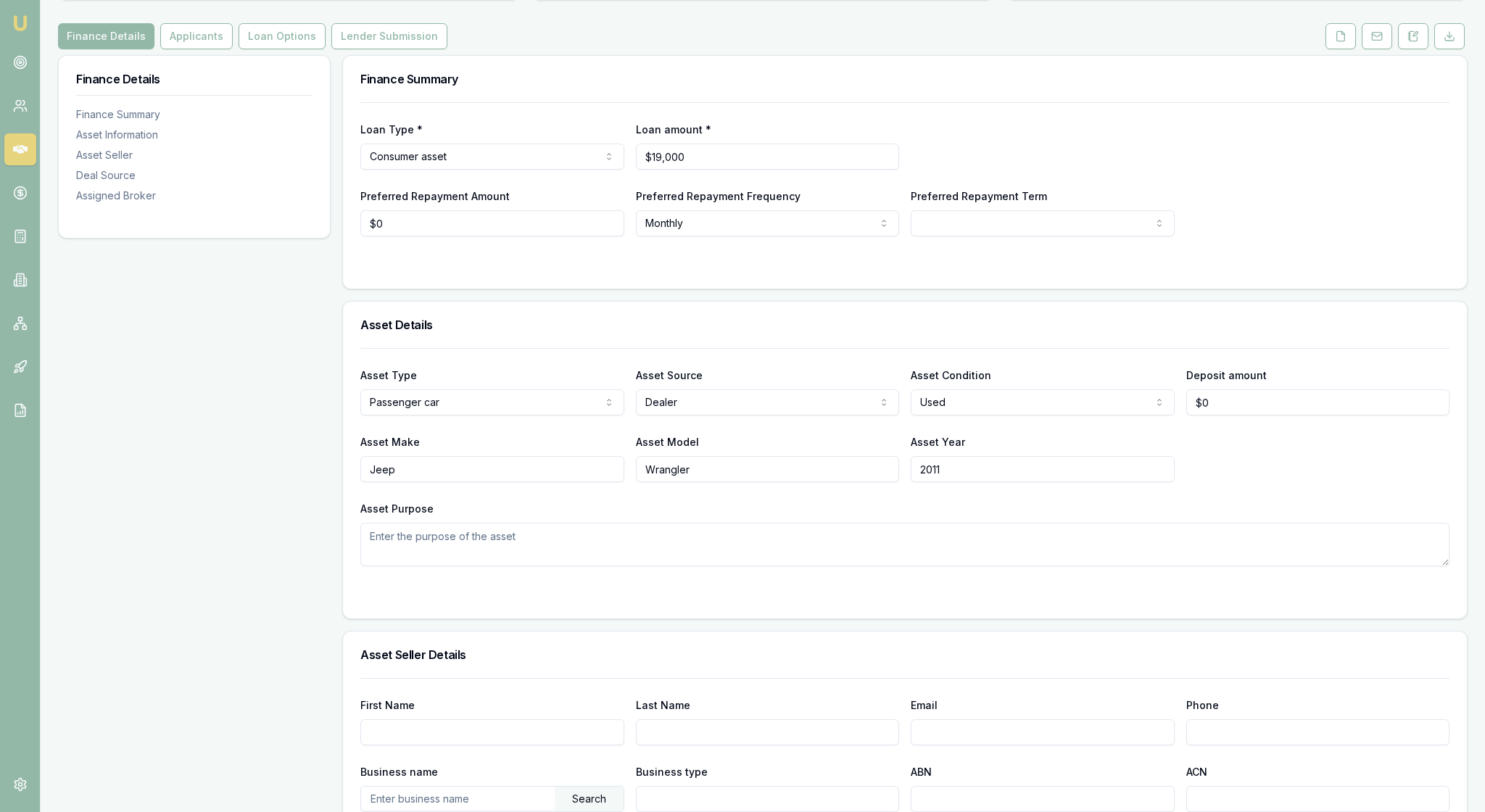
scroll to position [171, 0]
click at [257, 424] on div "Finance Details Finance Summary Asset Information Asset Seller Deal Source Assi…" at bounding box center [194, 802] width 272 height 1499
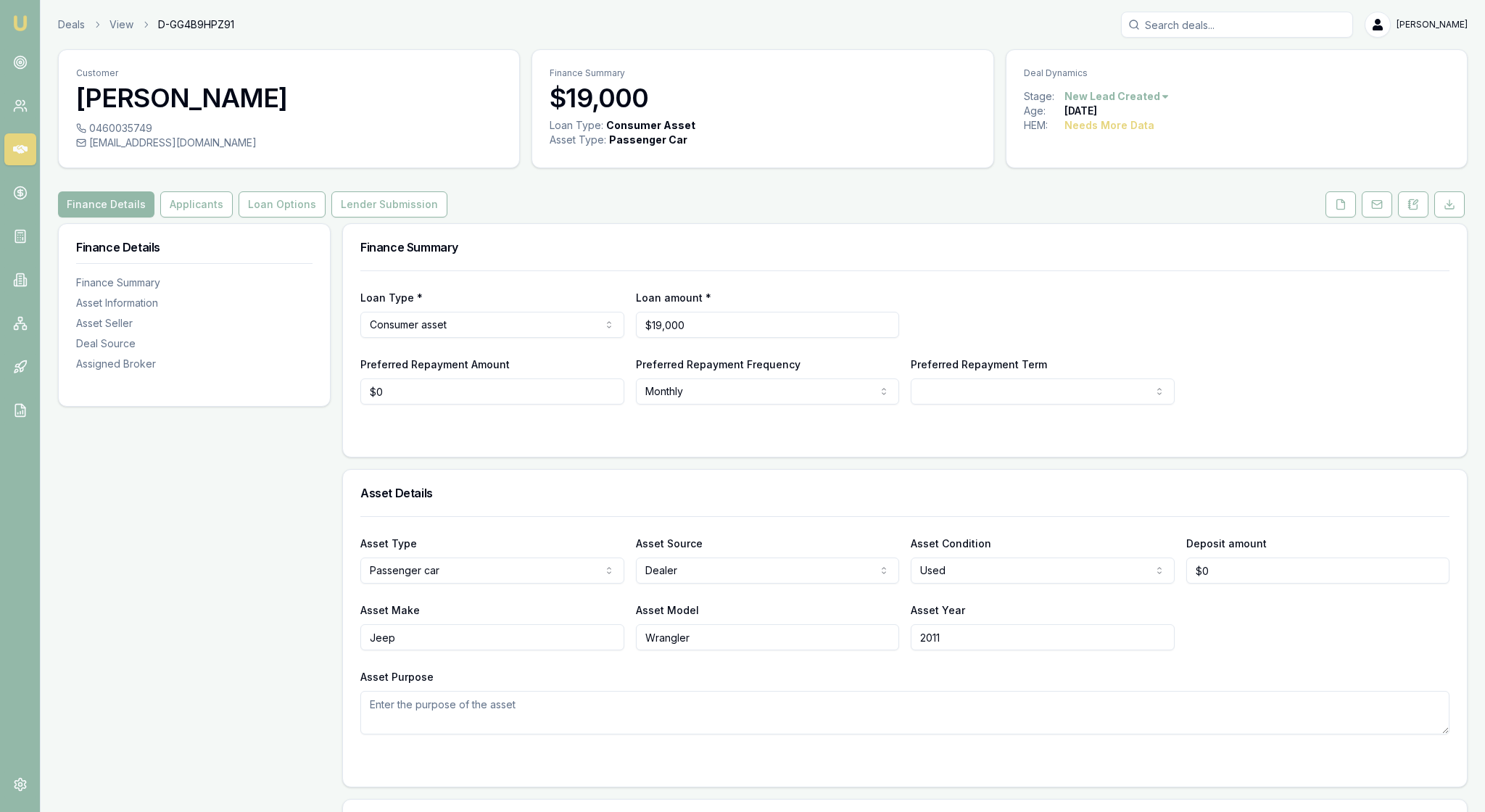
scroll to position [0, 0]
click at [1413, 218] on button at bounding box center [1413, 204] width 30 height 26
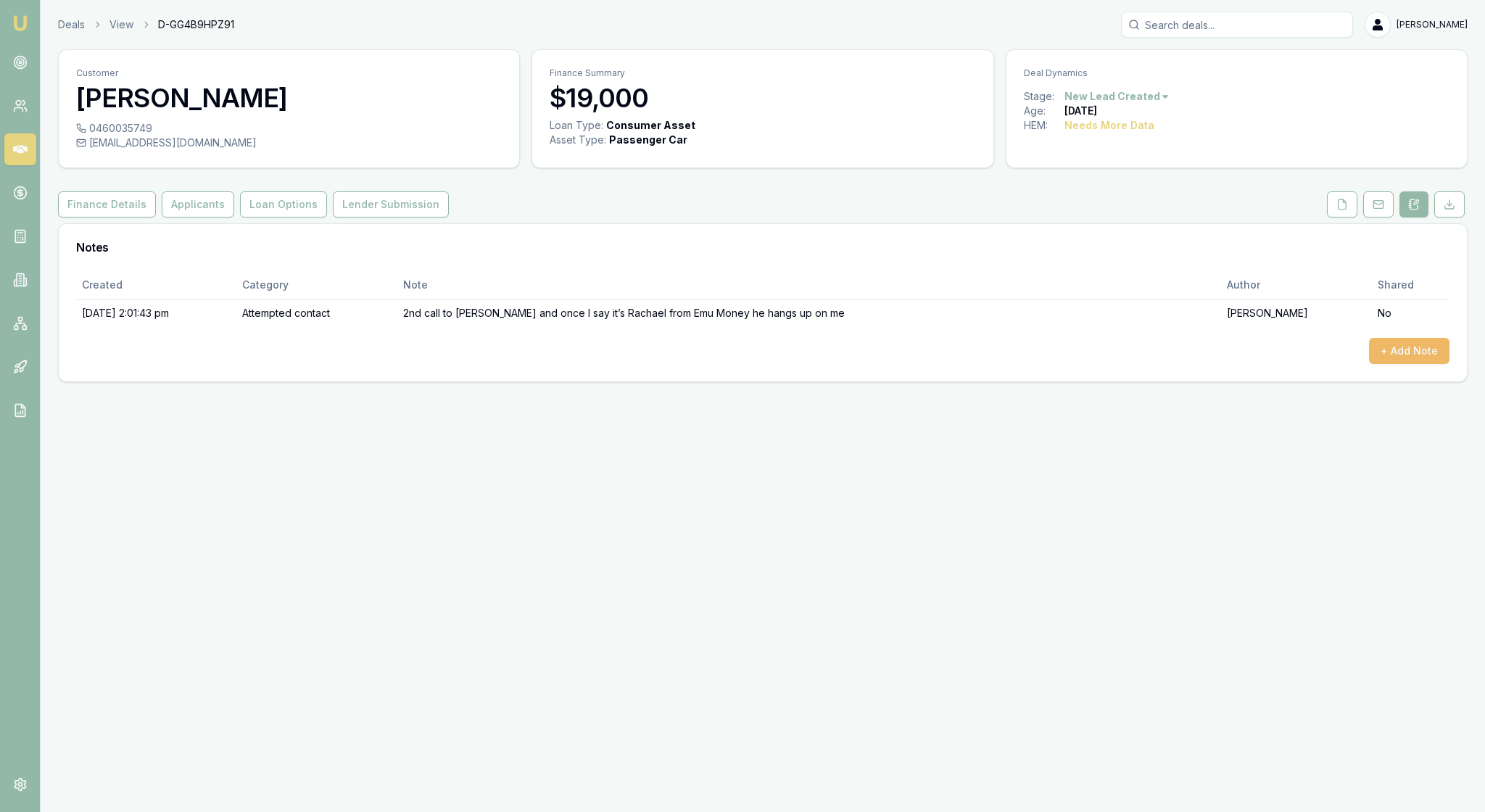
click at [1381, 364] on button "+ Add Note" at bounding box center [1409, 351] width 80 height 26
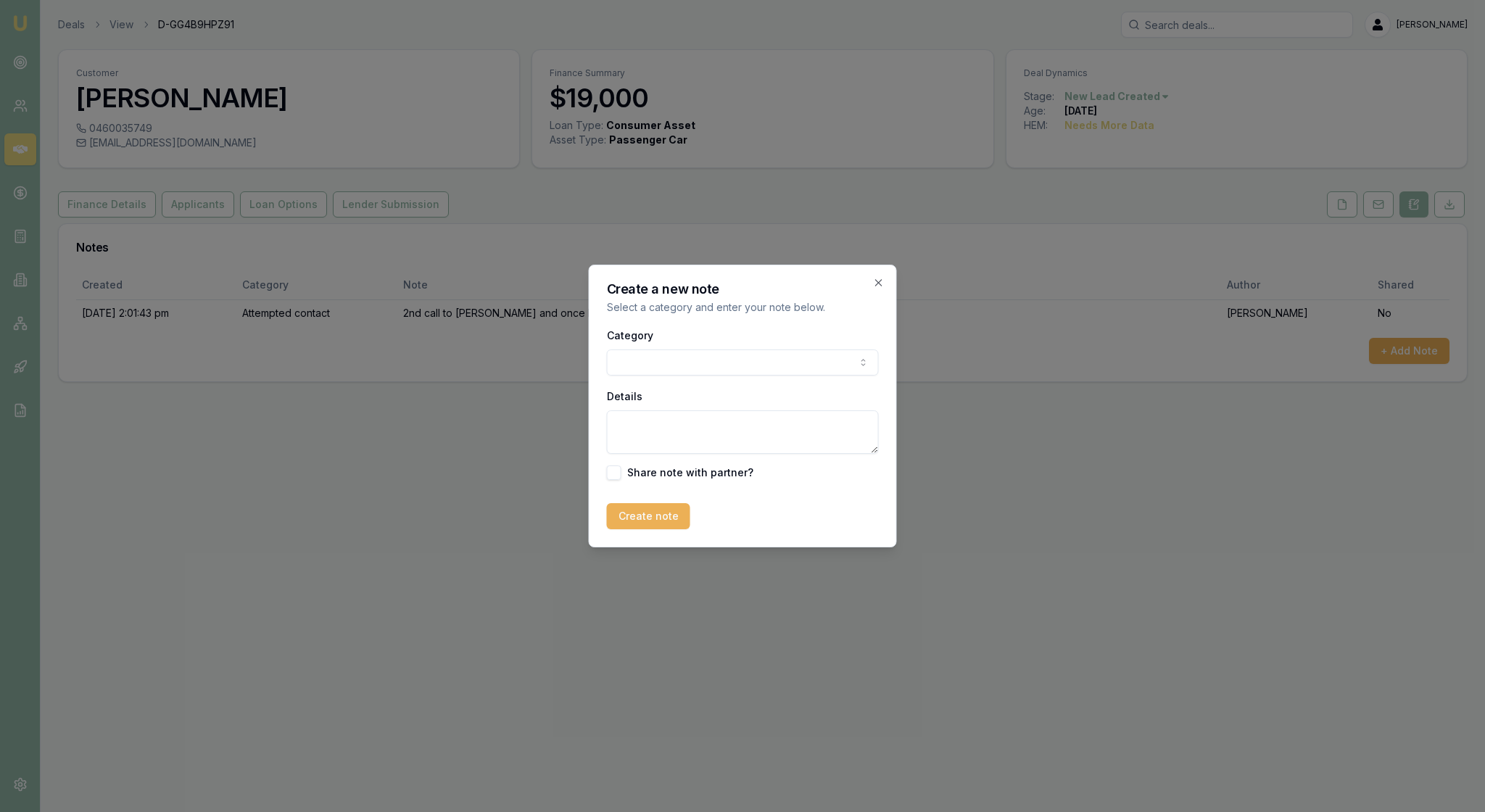
click at [860, 365] on body "Emu Broker Deals View D-GG4B9HPZ91 [PERSON_NAME] Toggle Menu Customer [PERSON_N…" at bounding box center [742, 406] width 1485 height 812
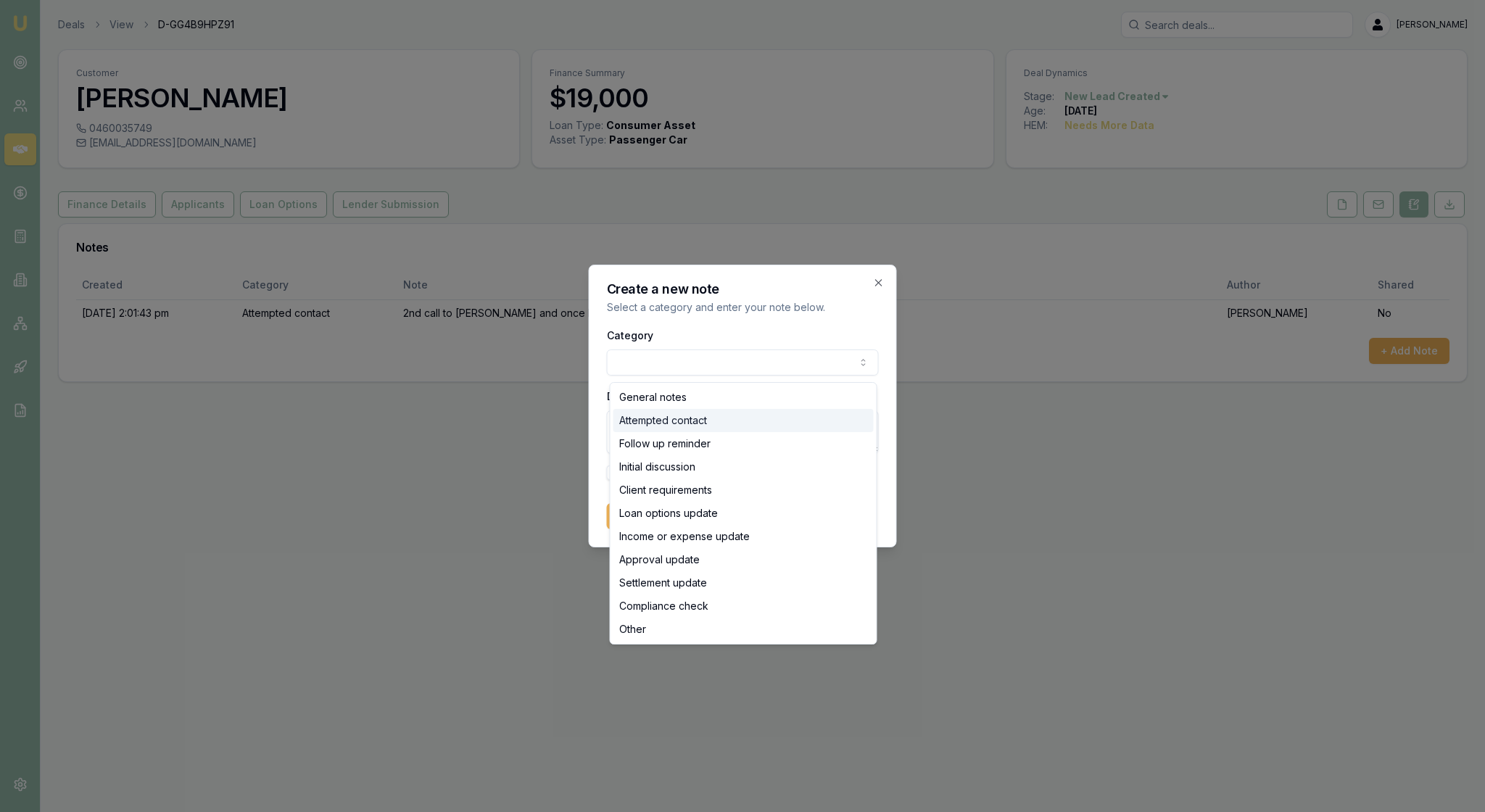
select select "ATTEMPTED_CONTACT"
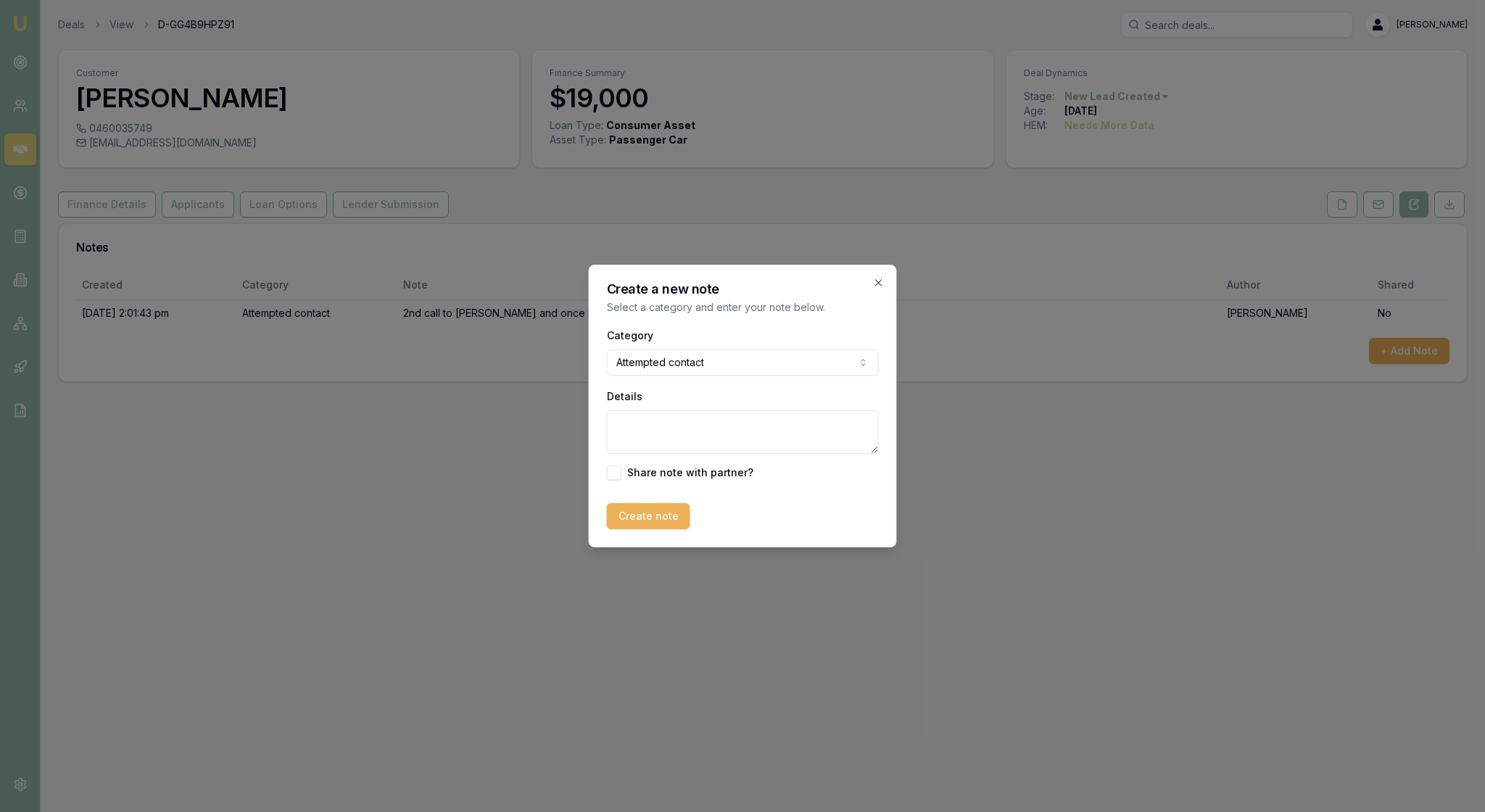
click at [600, 426] on div "Create a new note Select a category and enter your note below. Category Attempt…" at bounding box center [742, 405] width 308 height 283
click at [624, 439] on textarea "Details" at bounding box center [743, 432] width 272 height 44
type textarea "Ive tried to call this guy at least 6 times and every time i say it's Rachael f…"
click at [662, 529] on button "Create note" at bounding box center [648, 516] width 83 height 26
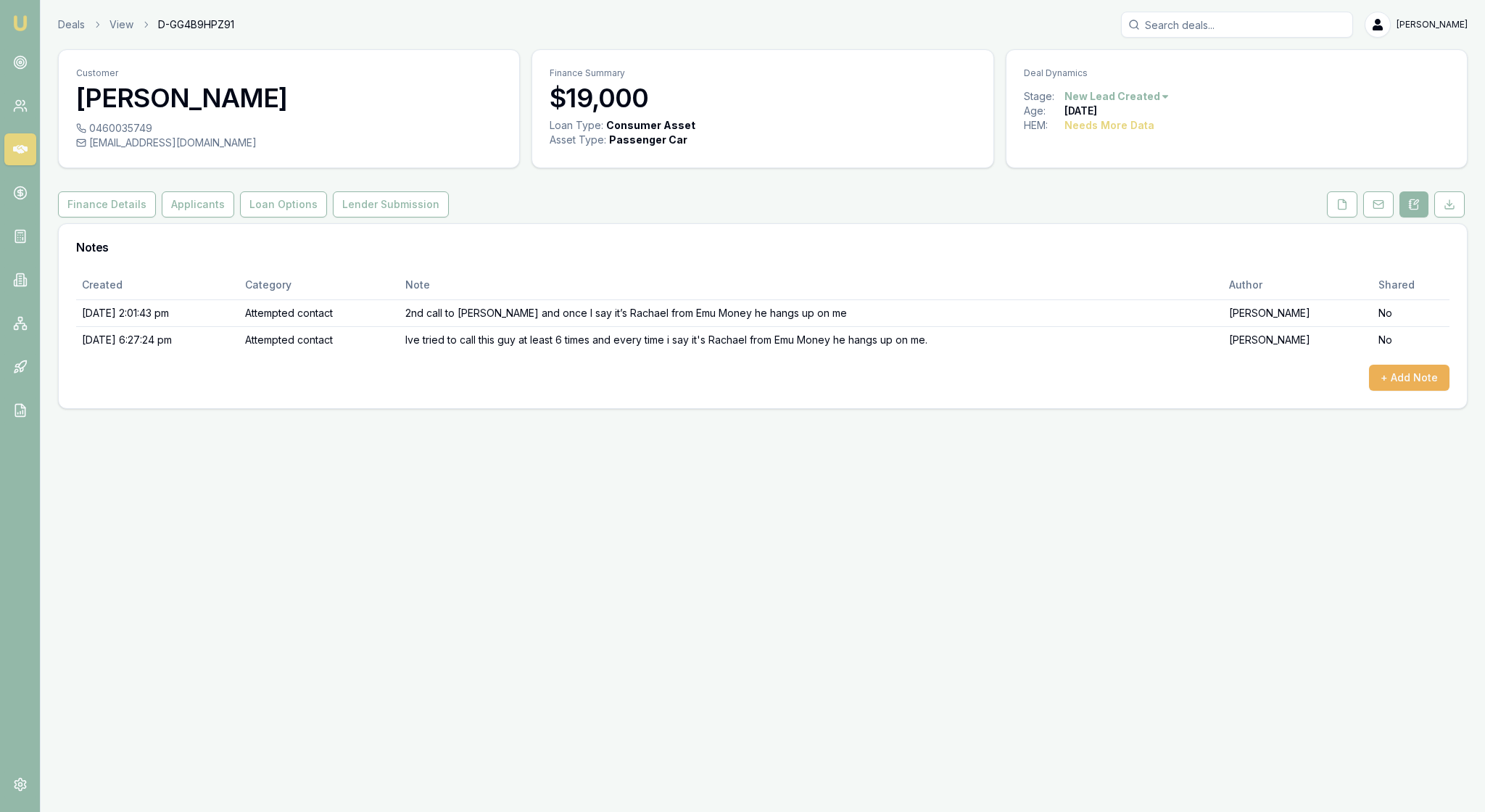
click at [1193, 89] on div "Deal Dynamics" at bounding box center [1237, 69] width 461 height 39
click at [1193, 106] on html "Emu Broker Deals View D-GG4B9HPZ91 Rachael Connors Toggle Menu Customer Oliver …" at bounding box center [742, 406] width 1485 height 812
click at [949, 268] on html "Emu Broker Deals View D-GG4B9HPZ91 Rachael Connors Toggle Menu Customer Oliver …" at bounding box center [742, 406] width 1485 height 812
drag, startPoint x: 313, startPoint y: 97, endPoint x: 106, endPoint y: 170, distance: 219.5
click at [106, 168] on div "Customer Oliver Harley 0460035749 oliharley105@gmail.com" at bounding box center [289, 109] width 462 height 119
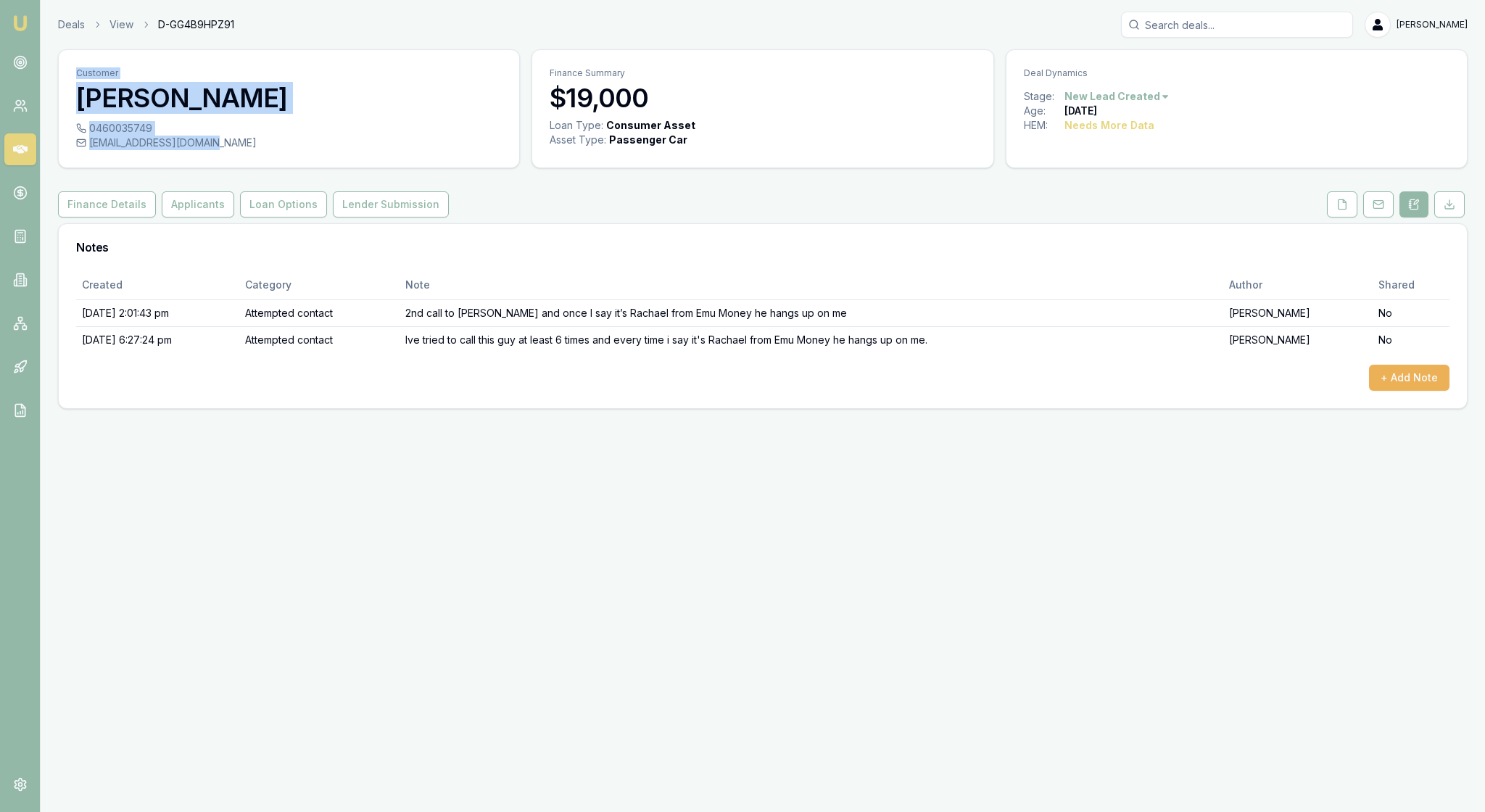
drag, startPoint x: 84, startPoint y: 90, endPoint x: 270, endPoint y: 187, distance: 209.8
click at [270, 168] on div "Customer Oliver Harley 0460035749 oliharley105@gmail.com" at bounding box center [289, 109] width 462 height 119
copy div "Customer Oliver Harley 0460035749 oliharley105@gmail.com"
click at [1196, 109] on html "Emu Broker Deals View D-GG4B9HPZ91 Rachael Connors Toggle Menu Customer Oliver …" at bounding box center [742, 406] width 1485 height 812
click at [1154, 287] on div "- No Contact" at bounding box center [1125, 275] width 86 height 23
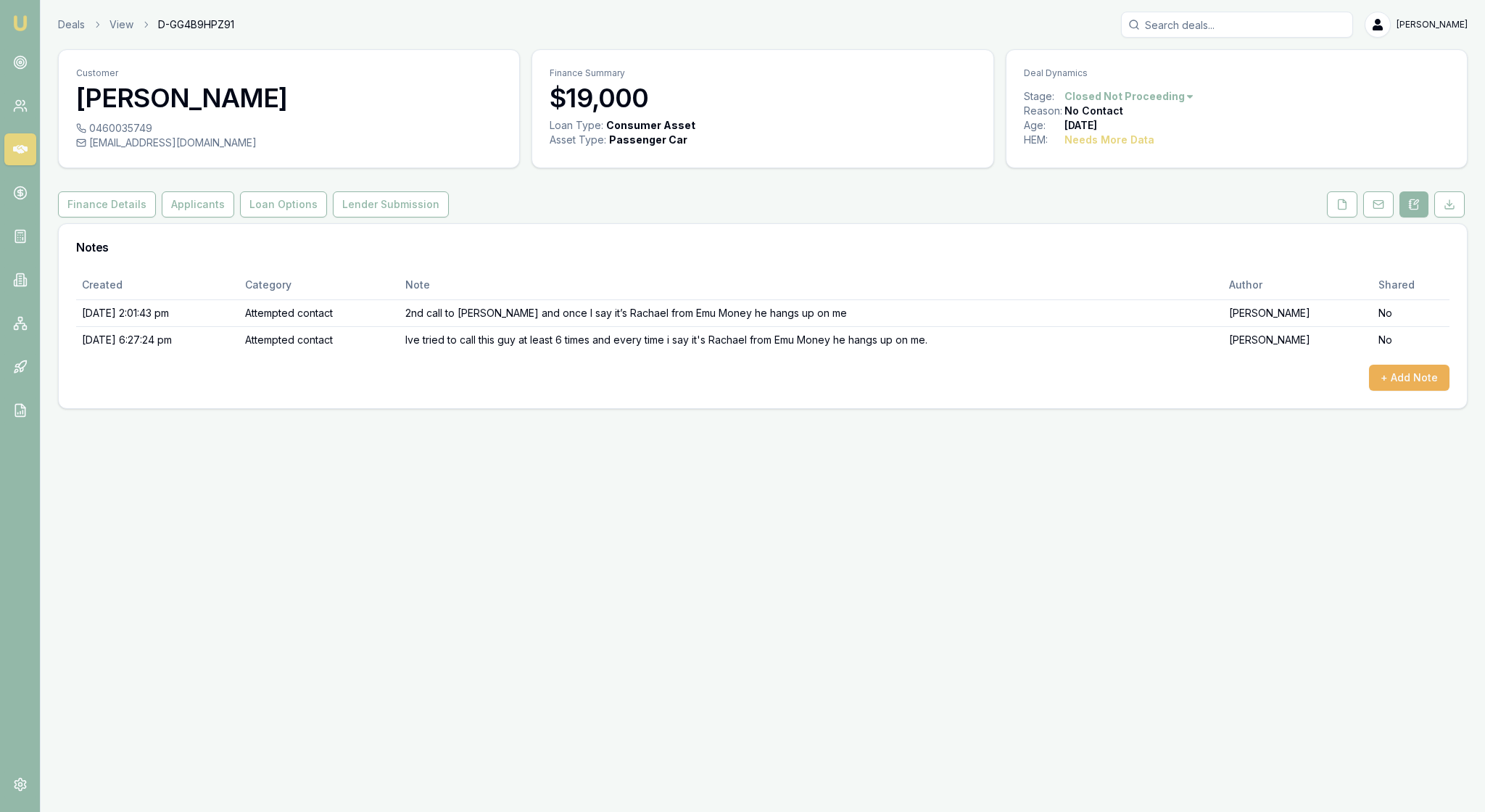
click at [1221, 106] on html "Emu Broker Deals View D-GG4B9HPZ91 [PERSON_NAME] Toggle Menu Customer [PERSON_N…" at bounding box center [742, 406] width 1485 height 812
click at [1175, 287] on div "- No Contact" at bounding box center [1140, 275] width 86 height 23
click at [23, 23] on img at bounding box center [21, 24] width 18 height 18
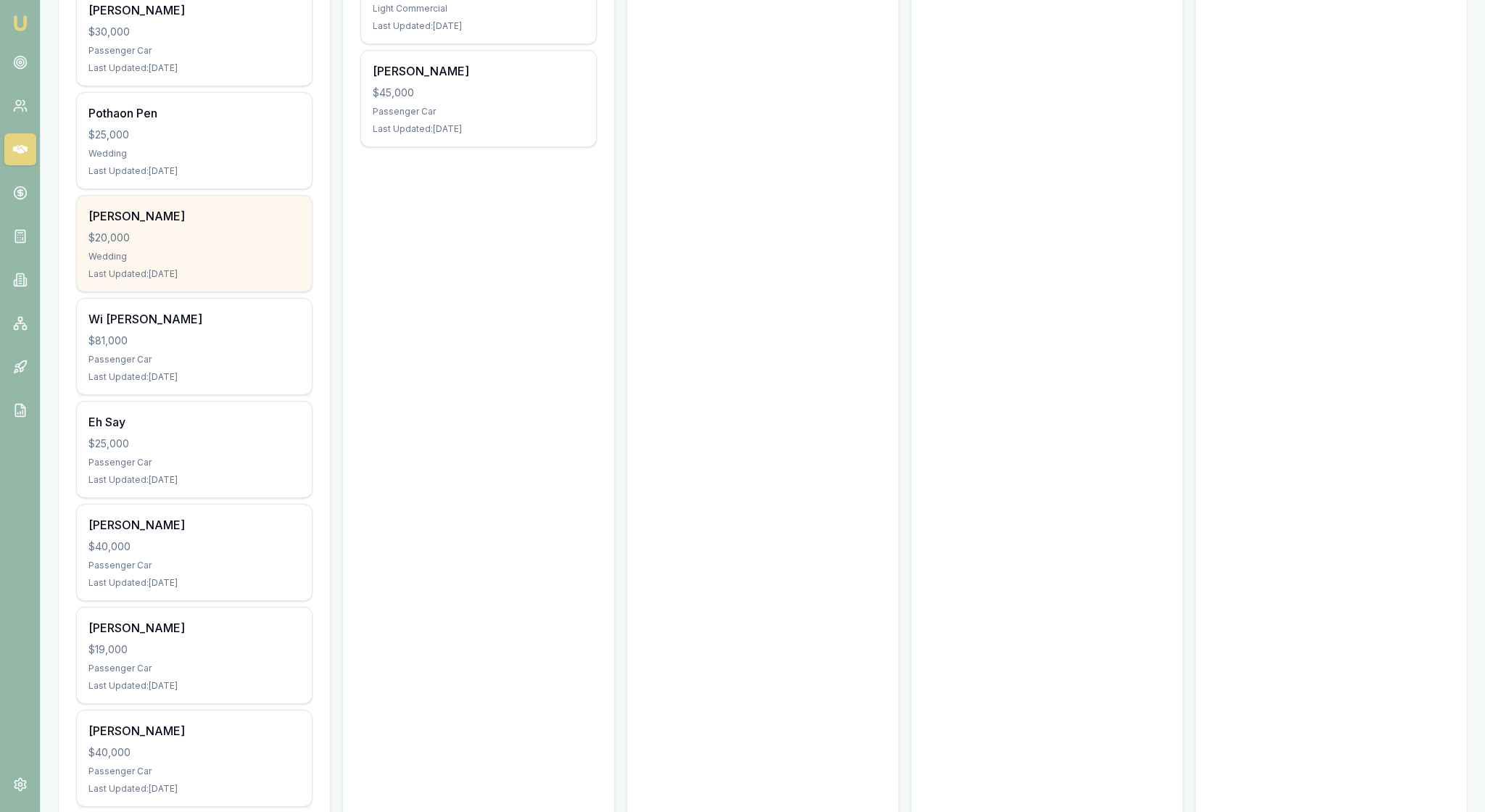
scroll to position [644, 0]
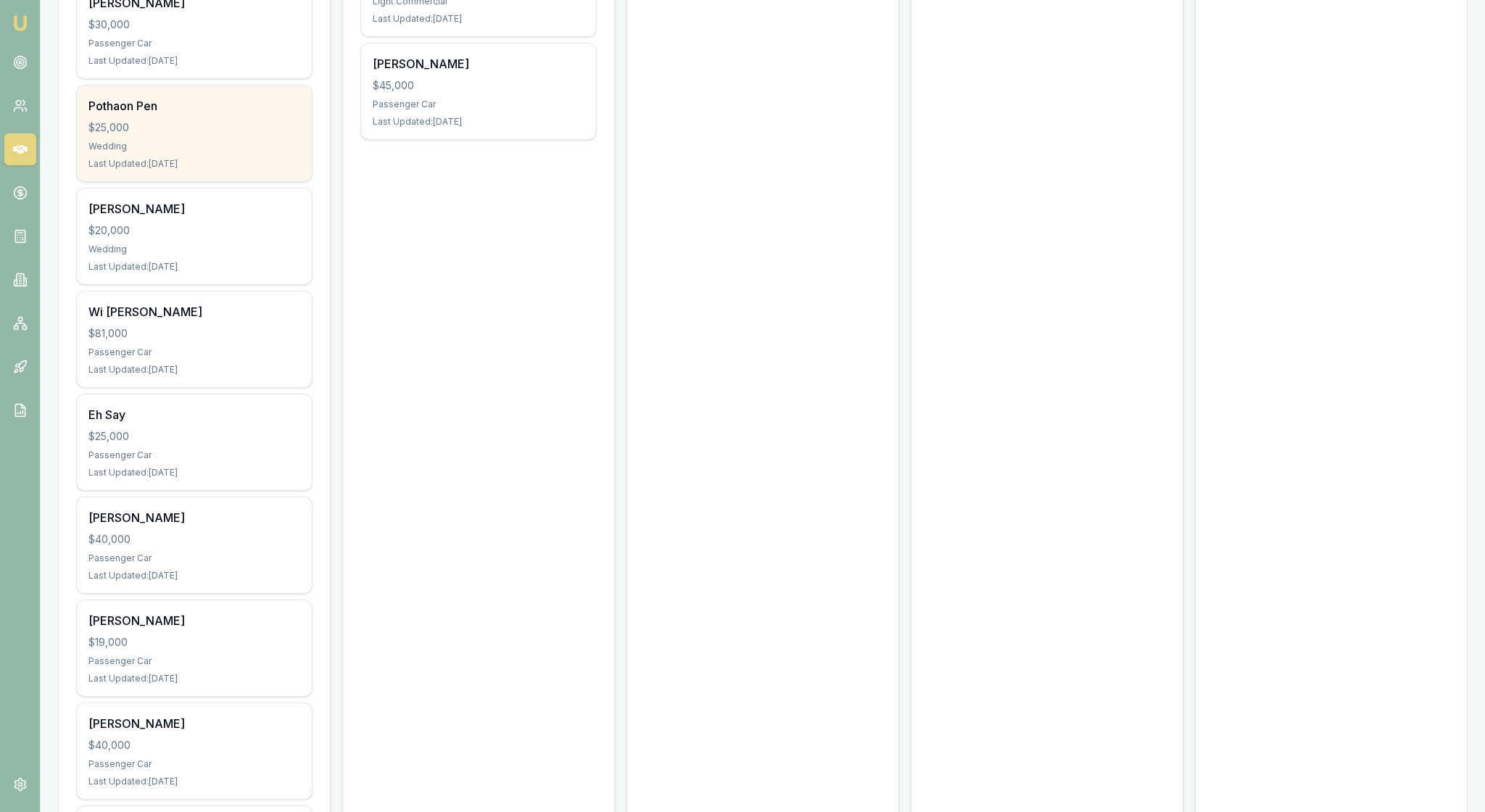
click at [213, 152] on div "Wedding" at bounding box center [194, 147] width 212 height 12
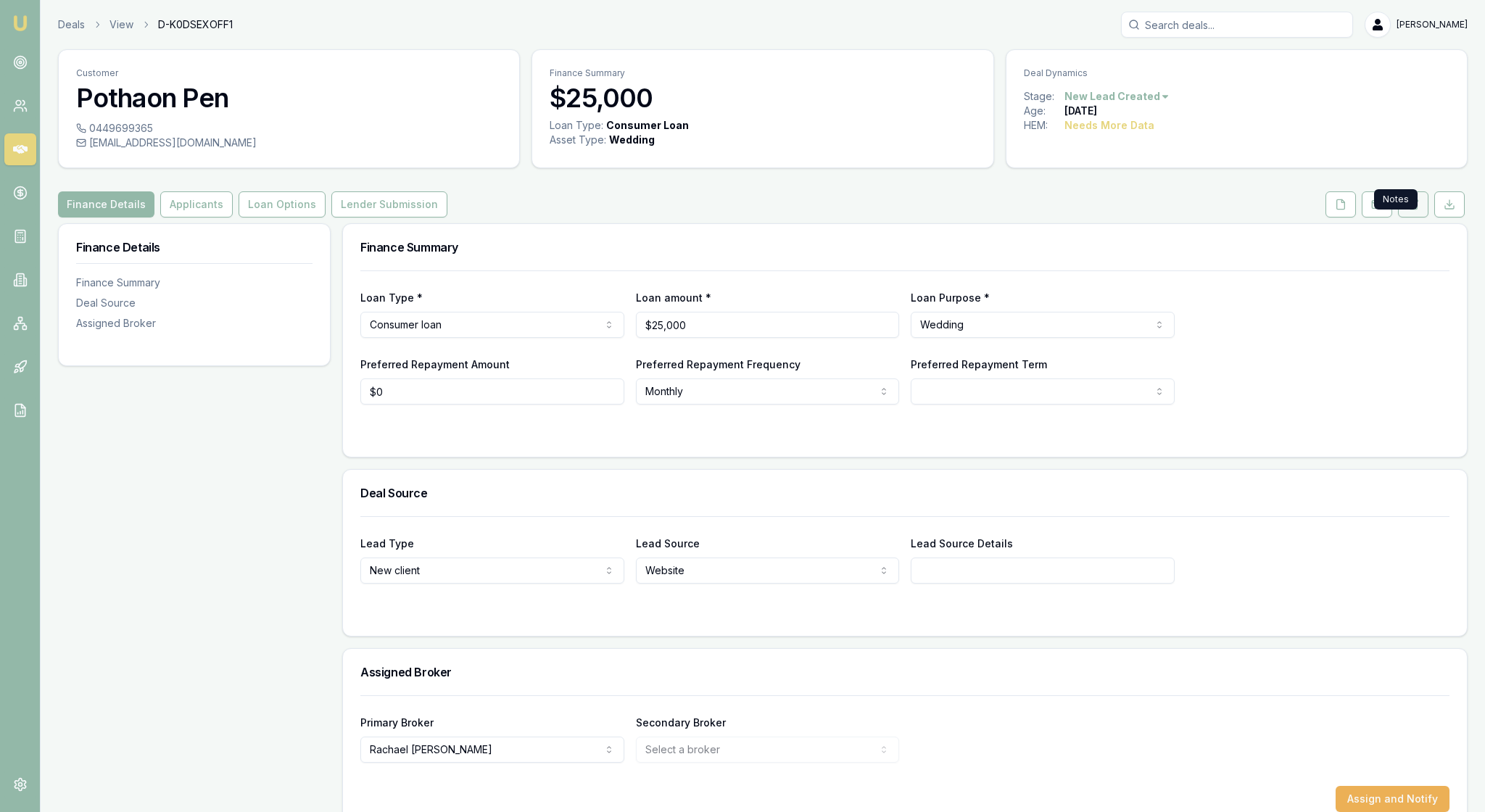
click at [1407, 210] on icon at bounding box center [1413, 204] width 12 height 12
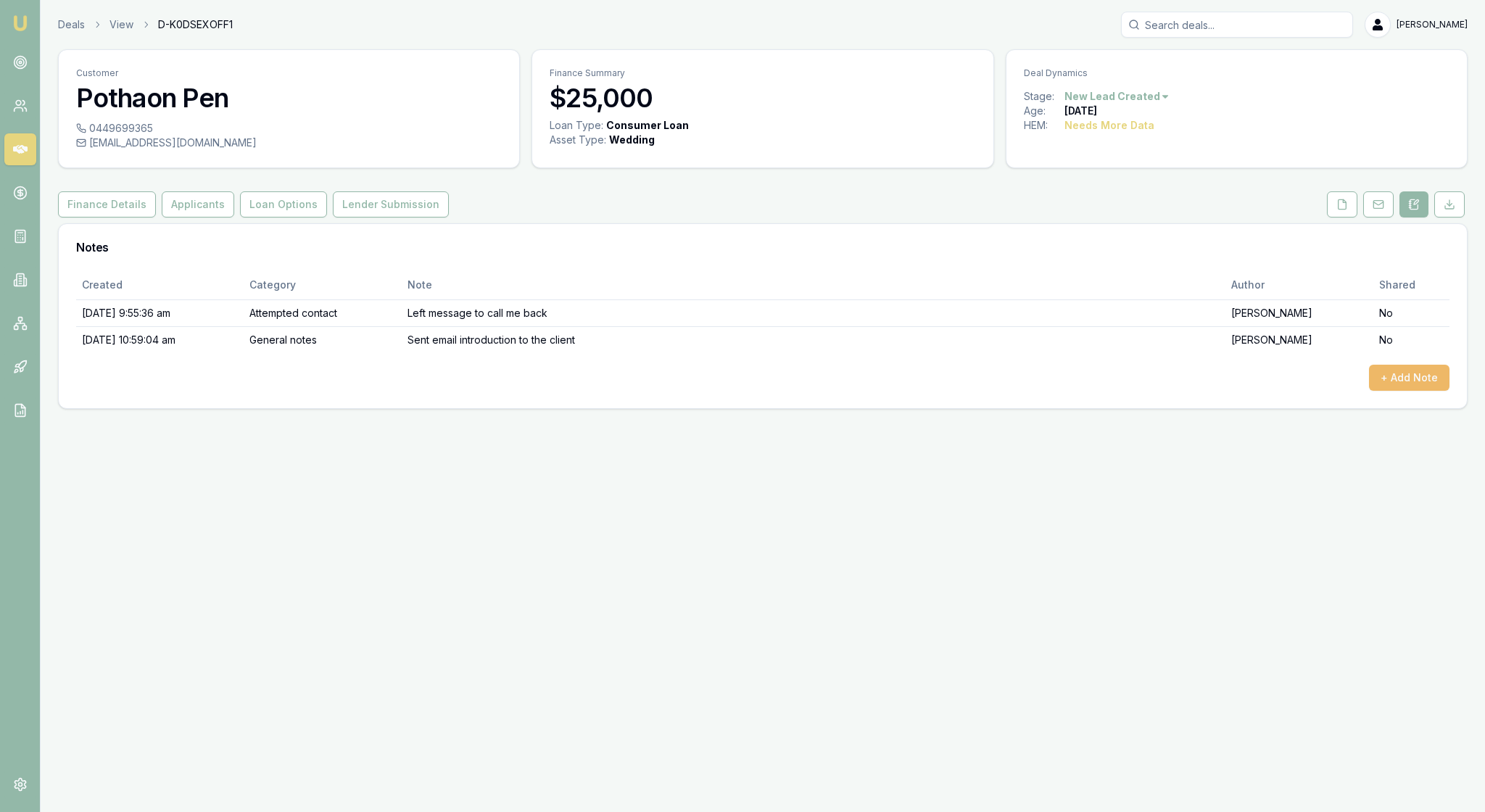
click at [1391, 390] on button "+ Add Note" at bounding box center [1409, 377] width 80 height 26
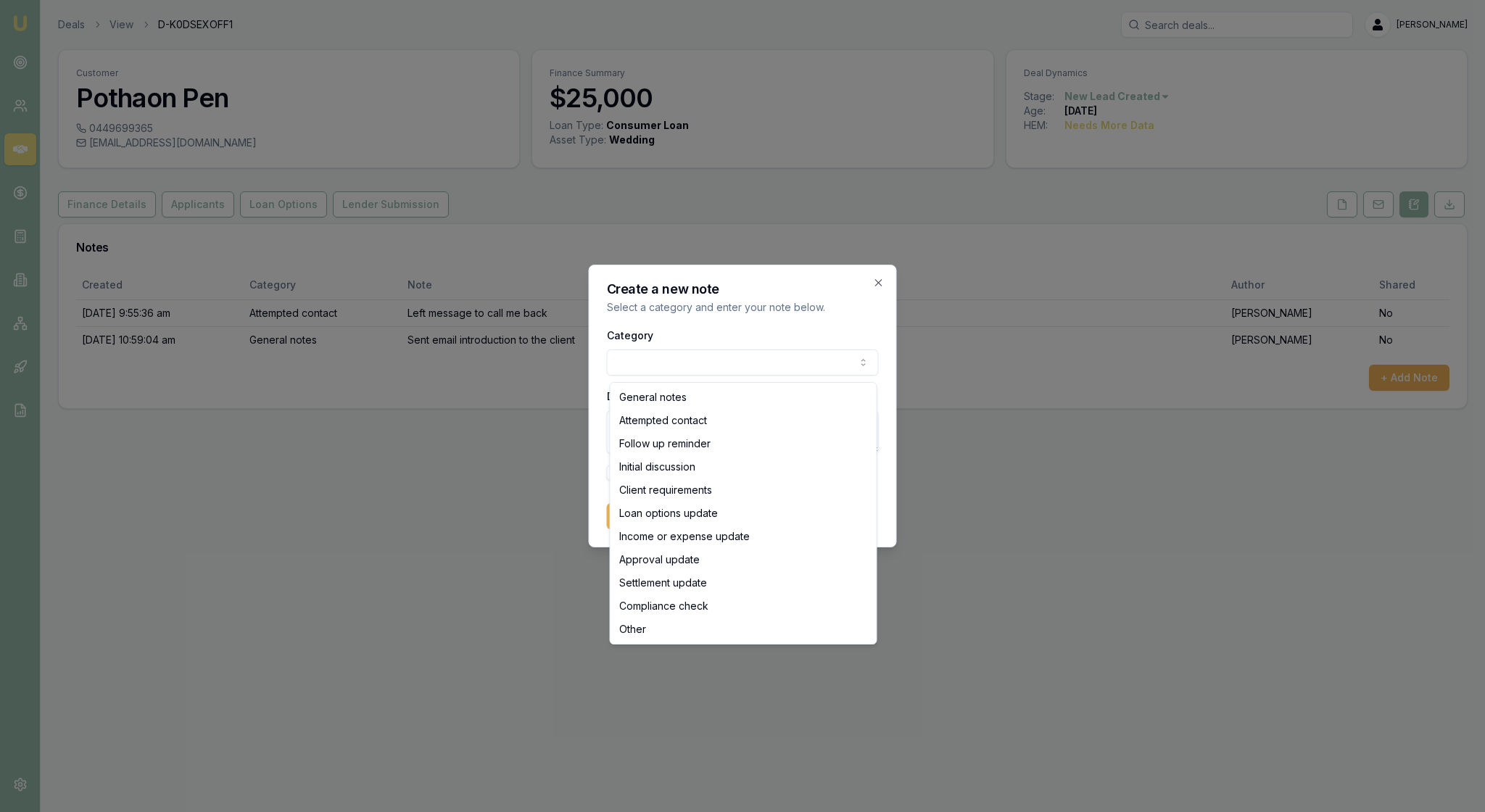
click at [863, 352] on body "Emu Broker Deals View D-K0DSEXOFF1 [PERSON_NAME] Toggle Menu Customer Pothaon P…" at bounding box center [742, 406] width 1485 height 812
select select "ATTEMPTED_CONTACT"
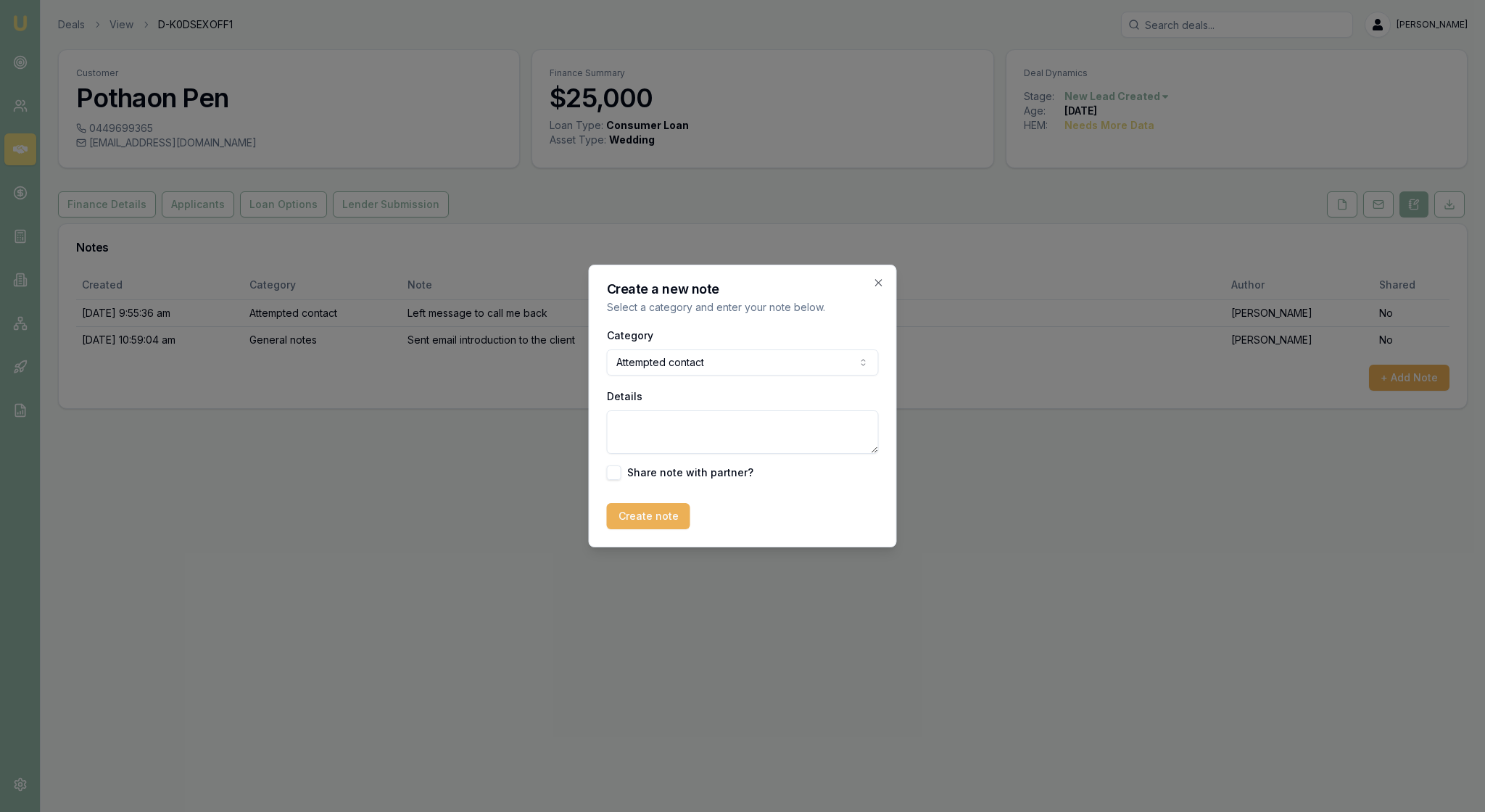
click at [645, 429] on textarea "Details" at bounding box center [743, 432] width 272 height 44
type textarea "This guy is an UBER driver and answers the phone, says he will call back and ne…"
click at [667, 529] on button "Create note" at bounding box center [648, 516] width 83 height 26
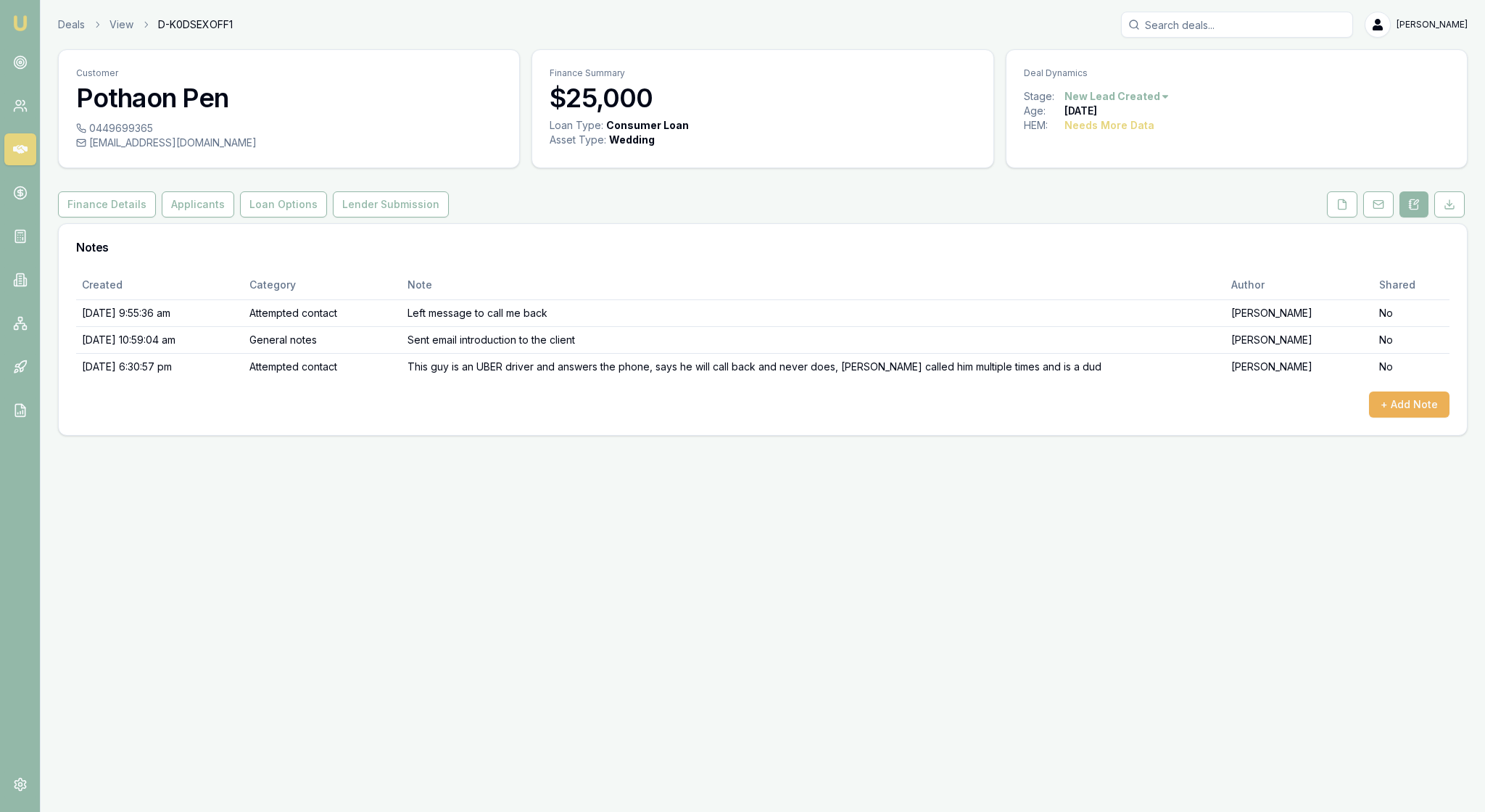
click at [1188, 109] on html "Emu Broker Deals View D-K0DSEXOFF1 [PERSON_NAME] Toggle Menu Customer Pothaon P…" at bounding box center [742, 406] width 1485 height 812
click at [1168, 264] on div "- Not Qualified" at bounding box center [1125, 252] width 86 height 23
click at [26, 24] on img at bounding box center [21, 24] width 18 height 18
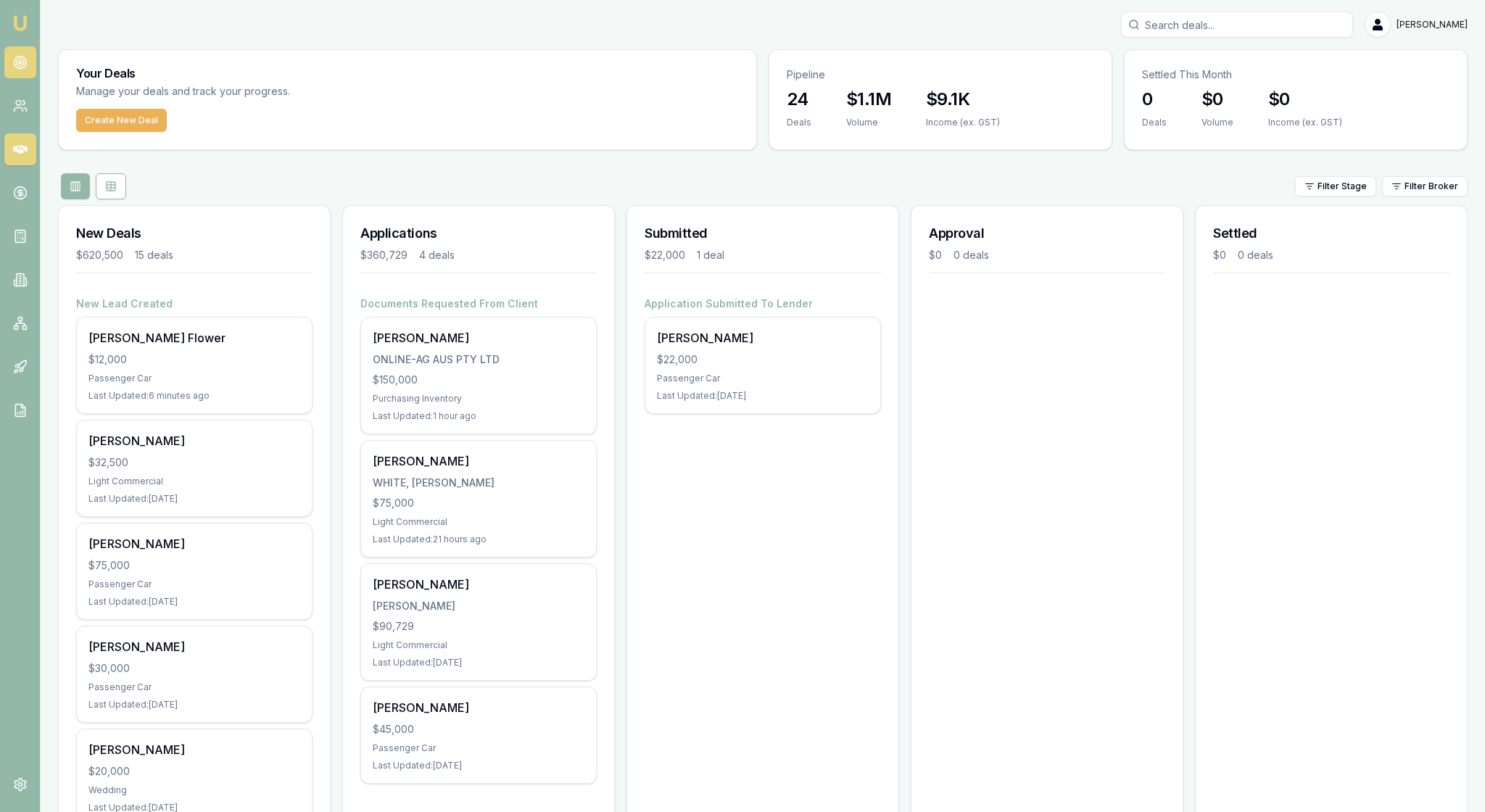
click at [26, 68] on circle at bounding box center [20, 63] width 13 height 13
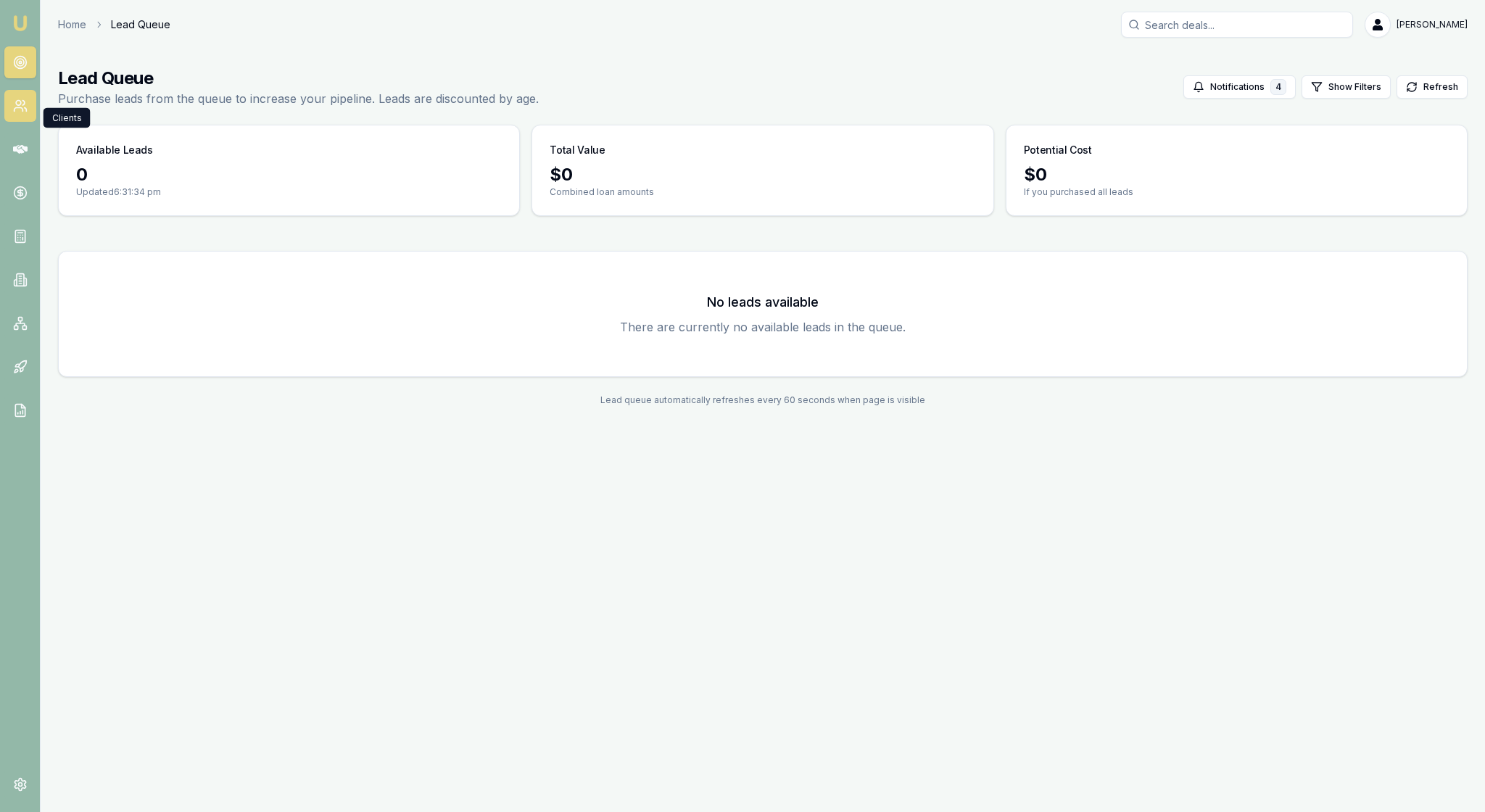
click at [15, 113] on icon at bounding box center [21, 106] width 15 height 15
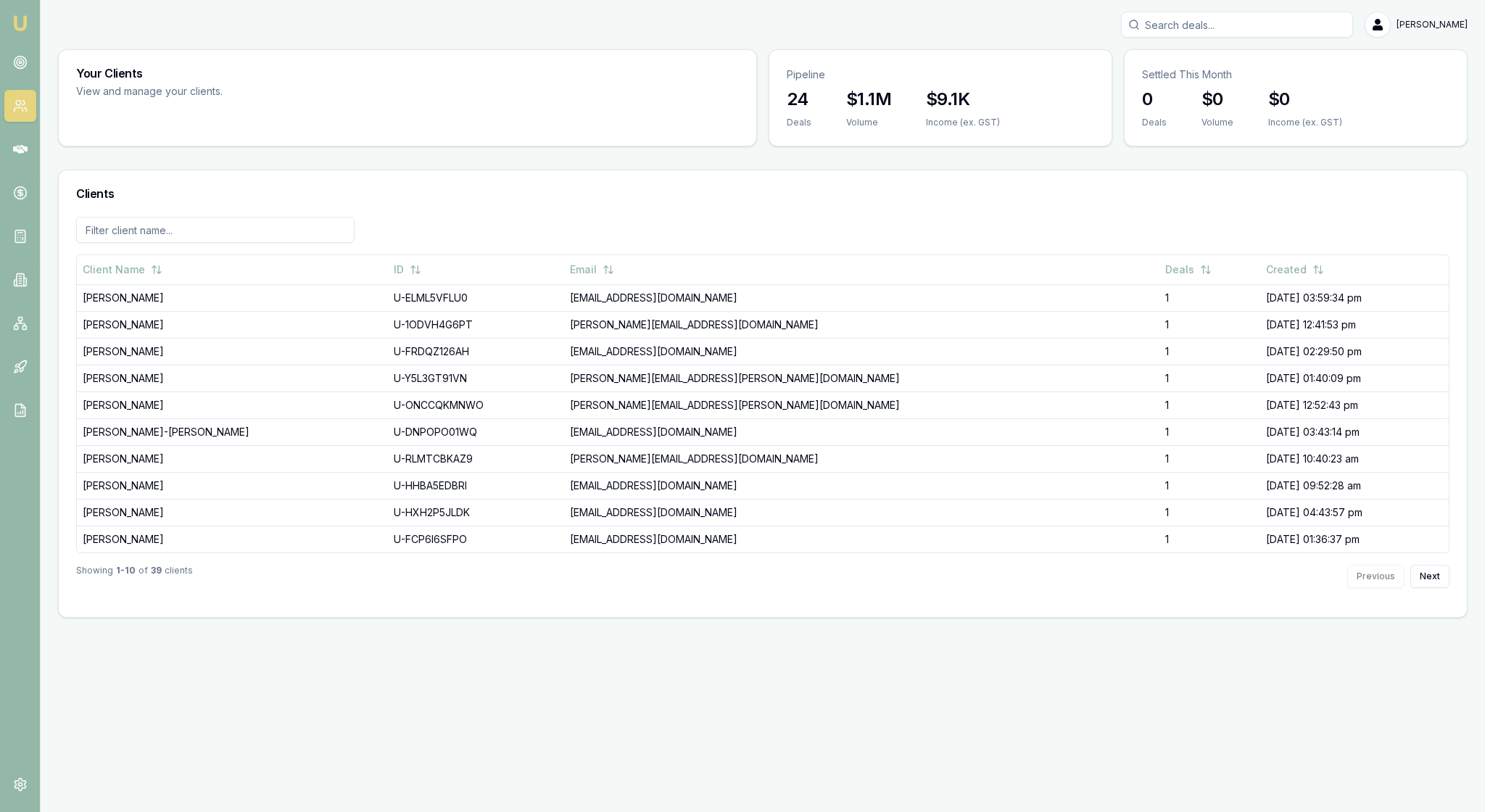
click at [27, 20] on img at bounding box center [21, 24] width 18 height 18
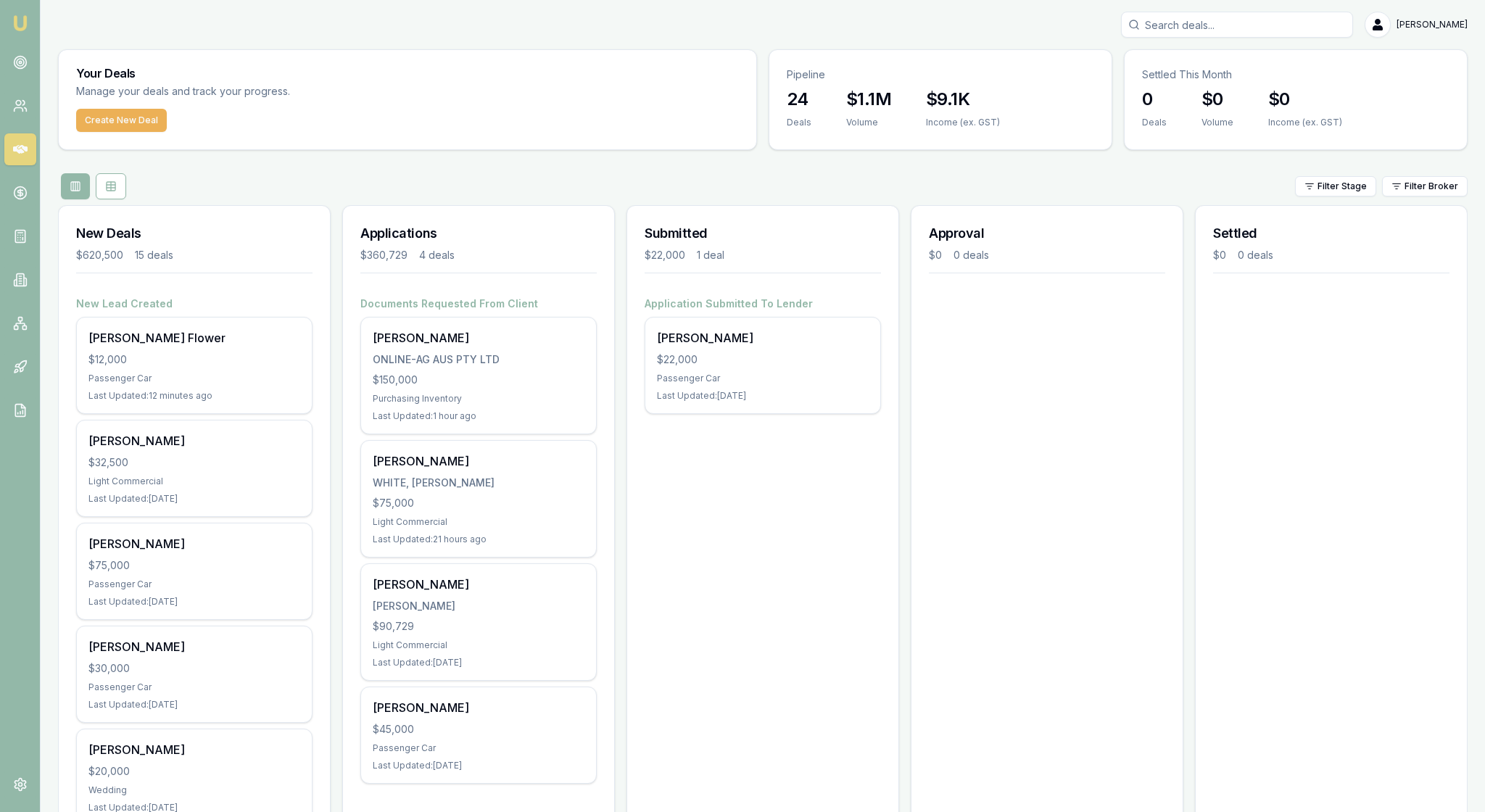
click at [383, 199] on div "Filter Stage Filter Broker" at bounding box center [763, 186] width 1410 height 26
